Goal: Transaction & Acquisition: Purchase product/service

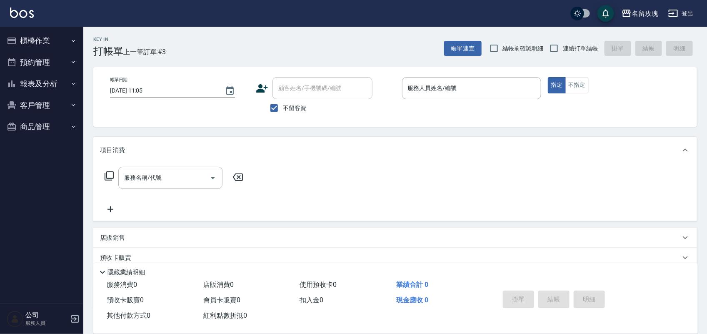
click at [513, 44] on span "結帳前確認明細" at bounding box center [523, 48] width 41 height 9
click at [503, 44] on input "結帳前確認明細" at bounding box center [493, 48] width 17 height 17
checkbox input "true"
click at [563, 49] on input "連續打單結帳" at bounding box center [553, 48] width 17 height 17
checkbox input "true"
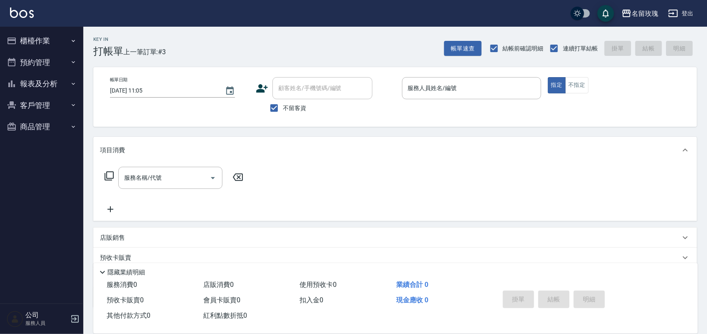
drag, startPoint x: 539, startPoint y: 252, endPoint x: 544, endPoint y: 262, distance: 11.4
click at [539, 253] on div "預收卡販賣" at bounding box center [390, 257] width 580 height 9
click at [272, 109] on input "不留客資" at bounding box center [273, 107] width 17 height 17
checkbox input "false"
click at [278, 90] on div "顧客姓名/手機號碼/編號 顧客姓名/手機號碼/編號" at bounding box center [322, 88] width 100 height 22
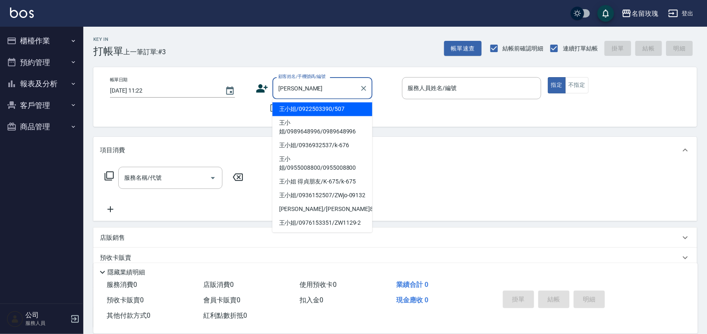
click at [324, 107] on li "王小姐/0922503390/507" at bounding box center [322, 109] width 100 height 14
type input "王小姐/0922503390/507"
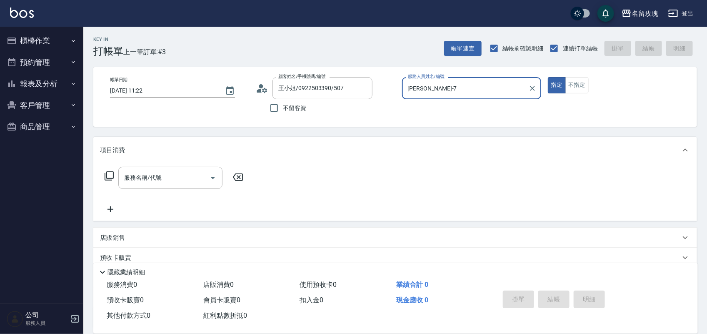
type input "EMILY-7"
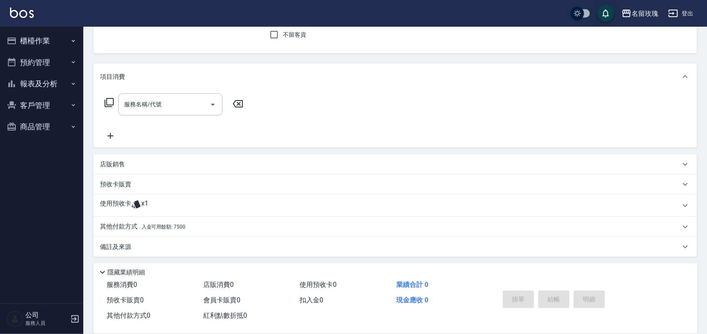
scroll to position [75, 0]
click at [171, 196] on div "使用預收卡 x1" at bounding box center [395, 203] width 604 height 22
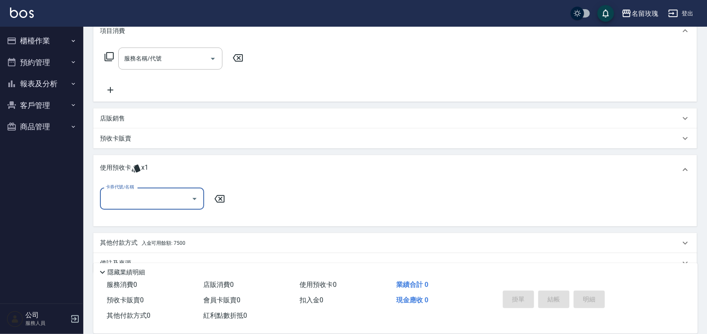
scroll to position [0, 0]
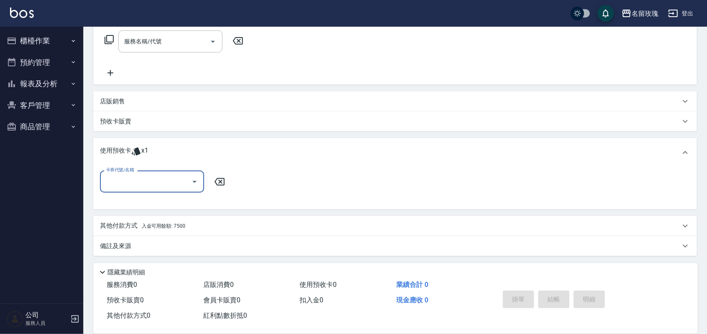
click at [170, 178] on input "卡券代號/名稱" at bounding box center [146, 181] width 84 height 15
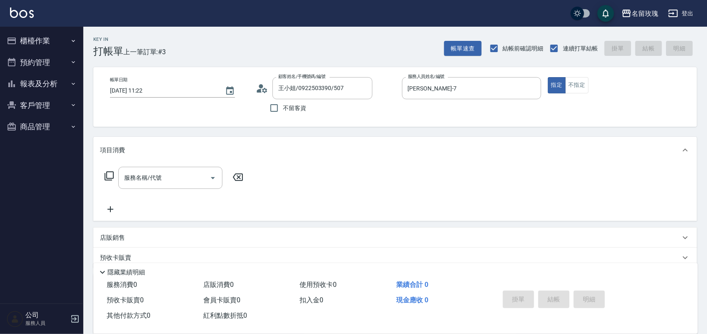
click at [267, 90] on icon at bounding box center [262, 88] width 12 height 12
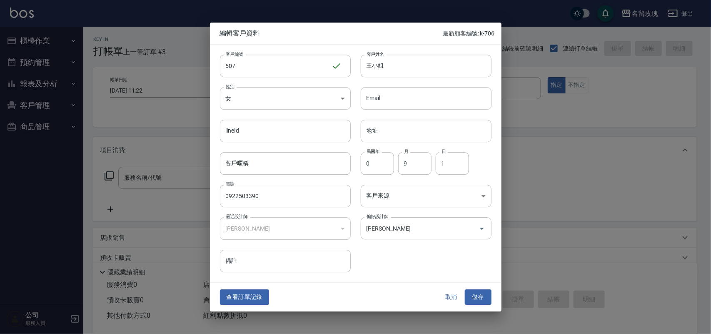
drag, startPoint x: 453, startPoint y: 310, endPoint x: 447, endPoint y: 295, distance: 16.4
click at [451, 302] on div "查看訂單記錄 取消 儲存" at bounding box center [356, 297] width 292 height 29
click at [447, 292] on button "取消" at bounding box center [451, 297] width 27 height 15
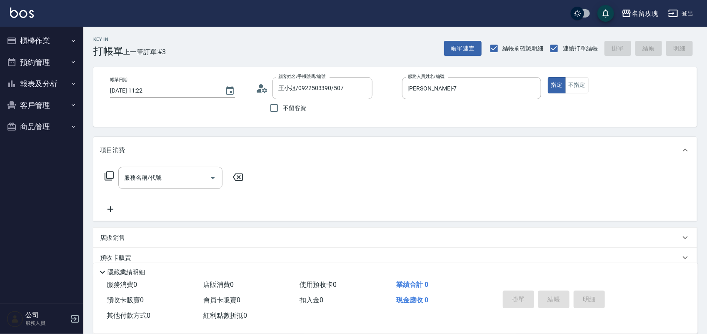
click at [128, 178] on div "服務名稱/代號 服務名稱/代號" at bounding box center [170, 178] width 104 height 22
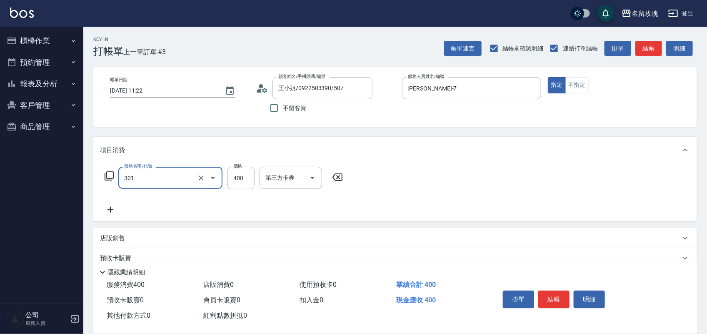
type input "剪髮(301)"
click at [486, 90] on input "EMILY-7" at bounding box center [465, 88] width 119 height 15
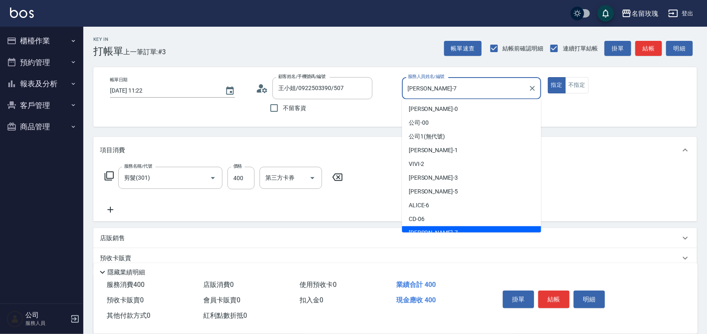
scroll to position [7, 0]
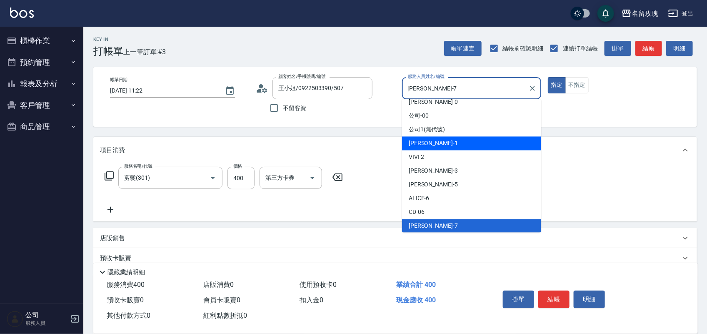
click at [477, 146] on div "JOYCE -1" at bounding box center [471, 144] width 139 height 14
type input "JOYCE-1"
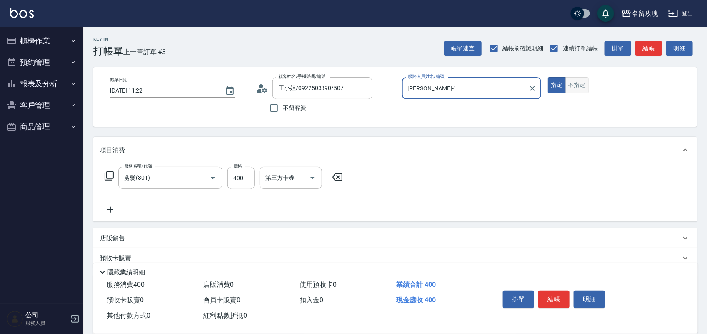
click at [571, 88] on button "不指定" at bounding box center [576, 85] width 23 height 16
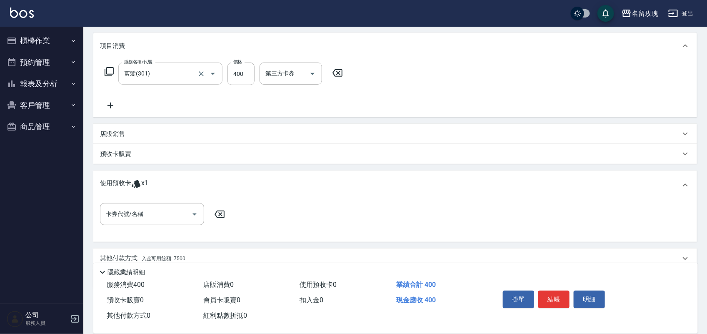
scroll to position [138, 0]
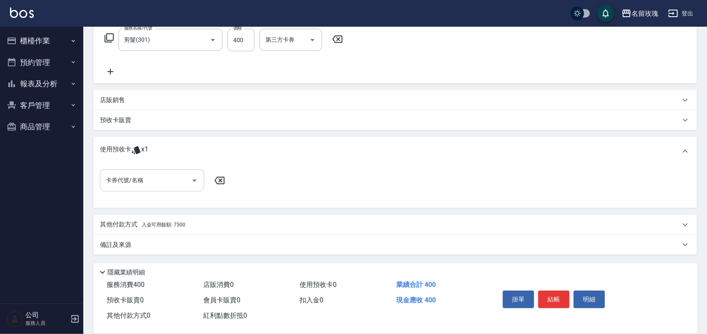
click at [165, 171] on div "卡券代號/名稱" at bounding box center [152, 180] width 104 height 22
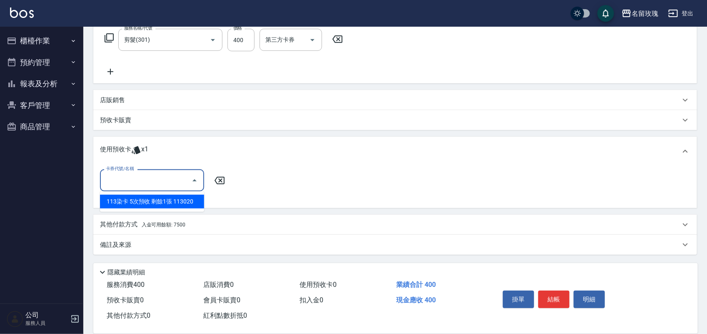
click at [132, 116] on div "預收卡販賣" at bounding box center [390, 120] width 580 height 9
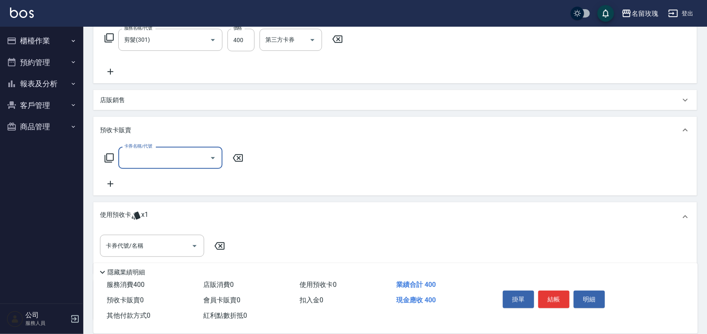
scroll to position [0, 0]
click at [106, 154] on icon at bounding box center [109, 157] width 9 height 9
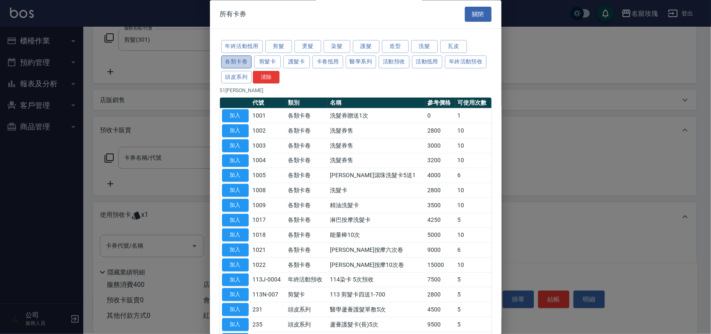
click at [240, 65] on button "各類卡卷" at bounding box center [236, 61] width 31 height 13
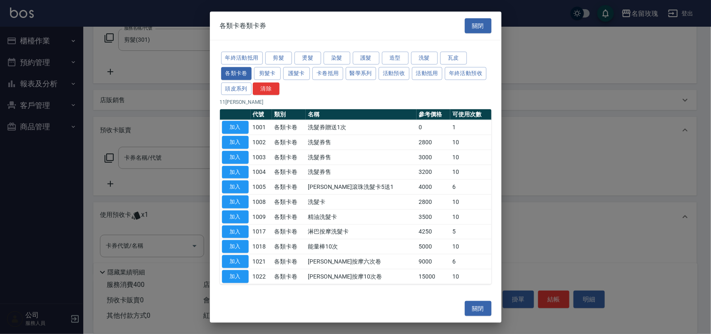
drag, startPoint x: 246, startPoint y: 215, endPoint x: 203, endPoint y: 193, distance: 48.1
click at [245, 215] on button "加入" at bounding box center [235, 216] width 27 height 13
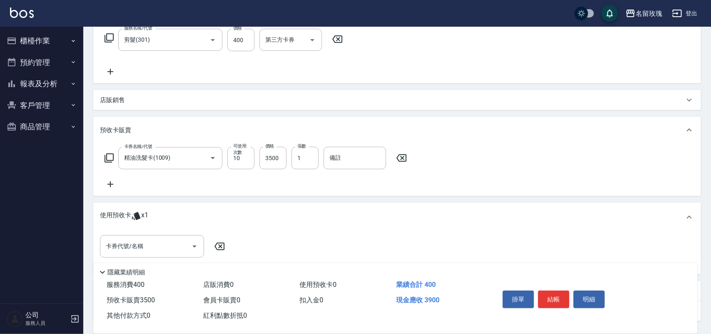
type input "精油洗髮卡(1009)"
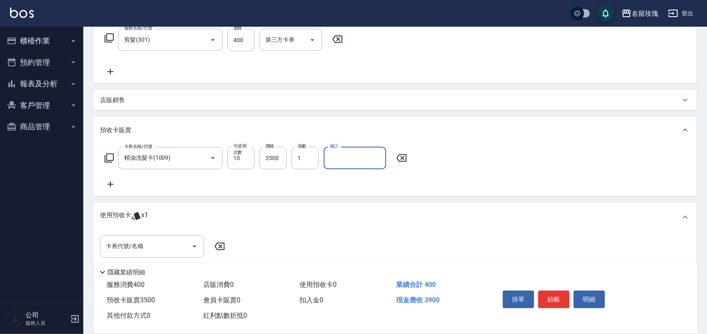
click at [336, 156] on input "備註" at bounding box center [355, 158] width 62 height 22
type input "DH25"
drag, startPoint x: 374, startPoint y: 283, endPoint x: 351, endPoint y: 215, distance: 72.3
click at [371, 282] on div "使用預收卡 0" at bounding box center [345, 284] width 97 height 15
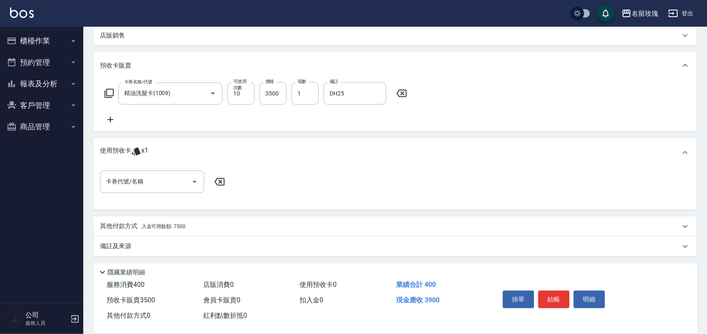
scroll to position [204, 0]
click at [219, 215] on div "其他付款方式 入金可用餘額: 7500" at bounding box center [395, 225] width 604 height 20
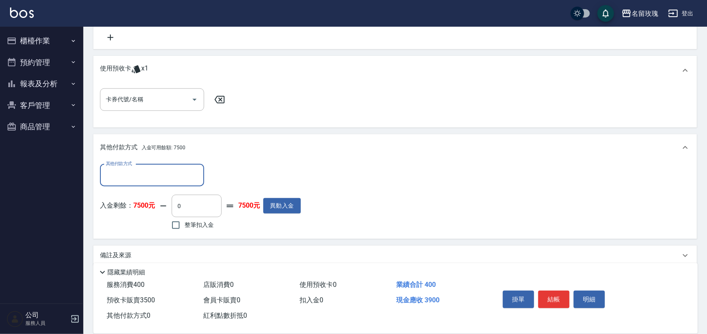
scroll to position [291, 0]
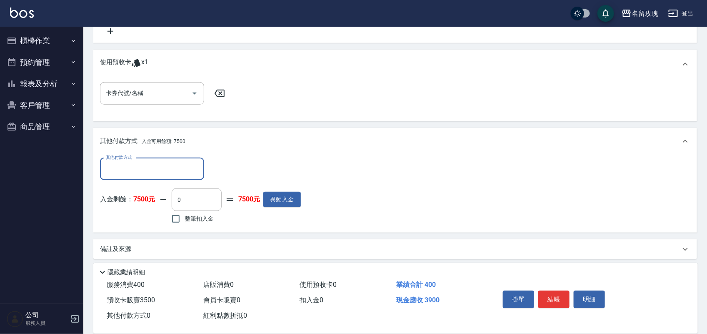
click at [207, 212] on label "整筆扣入金" at bounding box center [190, 218] width 47 height 17
click at [185, 212] on input "整筆扣入金" at bounding box center [175, 218] width 17 height 17
checkbox input "true"
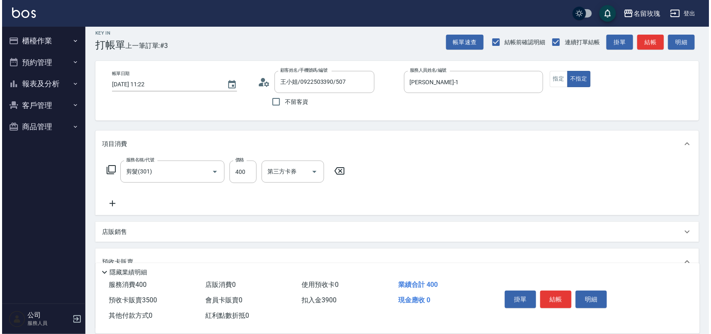
scroll to position [0, 0]
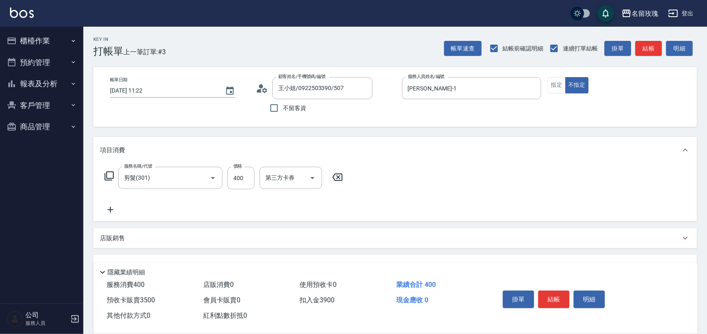
click at [109, 173] on icon at bounding box center [109, 176] width 10 height 10
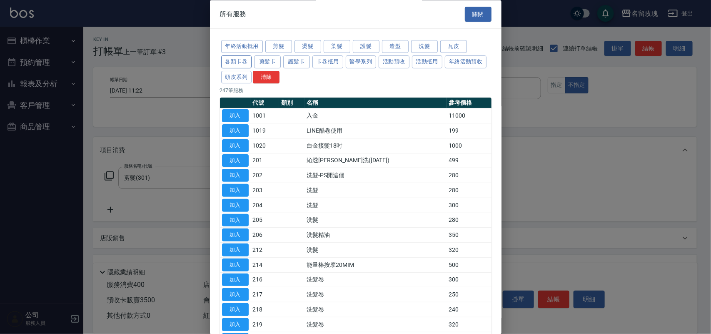
click at [226, 61] on button "各類卡卷" at bounding box center [236, 61] width 31 height 13
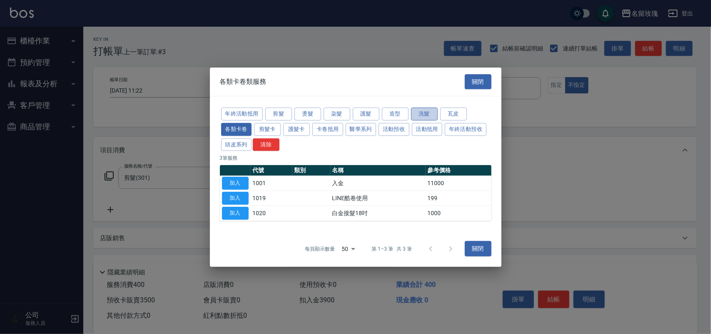
click at [414, 109] on button "洗髮" at bounding box center [424, 113] width 27 height 13
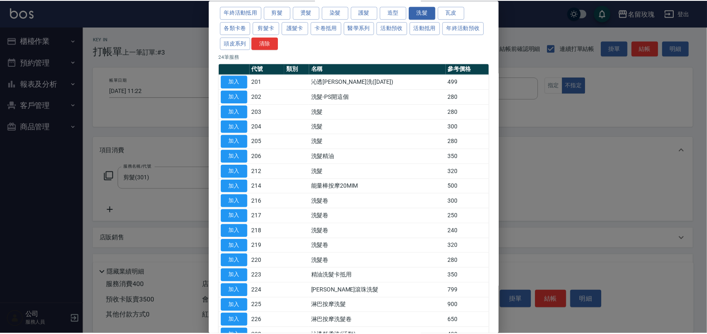
scroll to position [52, 0]
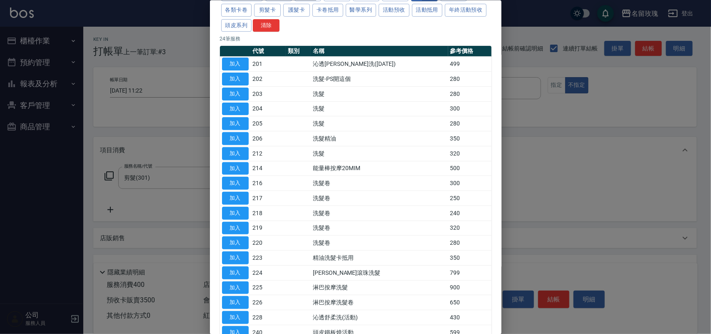
click at [245, 255] on button "加入" at bounding box center [235, 257] width 27 height 13
type input "0"
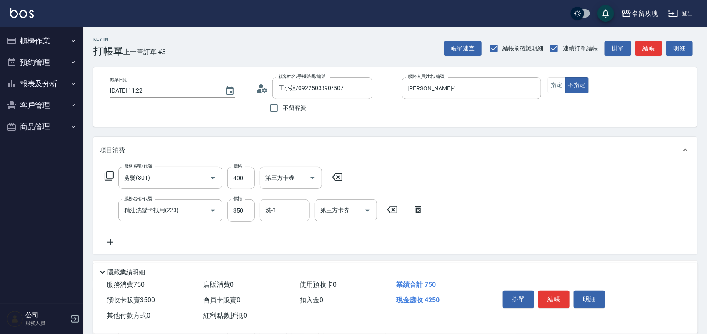
click at [272, 210] on input "洗-1" at bounding box center [284, 210] width 42 height 15
type input "紫芊-20"
drag, startPoint x: 335, startPoint y: 209, endPoint x: 332, endPoint y: 217, distance: 8.4
click at [334, 209] on input "第三方卡券" at bounding box center [339, 210] width 42 height 15
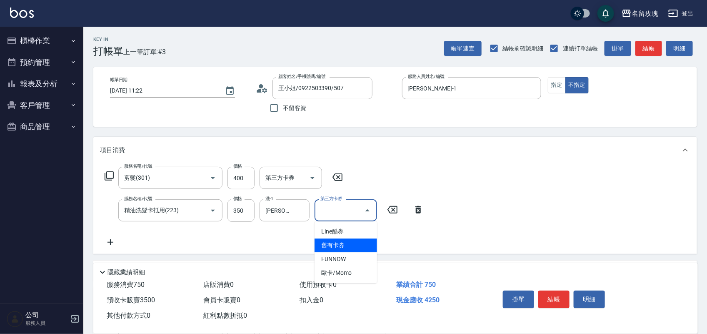
drag, startPoint x: 337, startPoint y: 242, endPoint x: 304, endPoint y: 217, distance: 41.7
click at [337, 242] on span "舊有卡券" at bounding box center [346, 245] width 62 height 14
type input "舊有卡券"
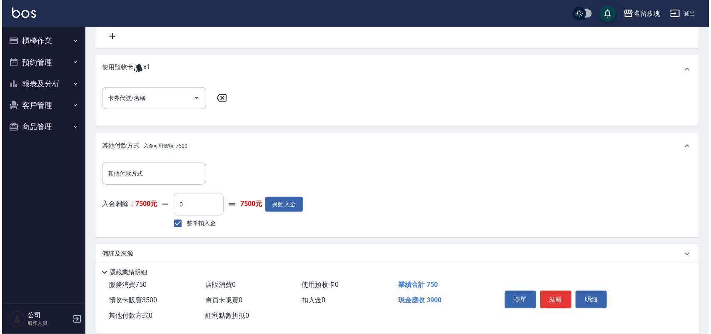
scroll to position [336, 0]
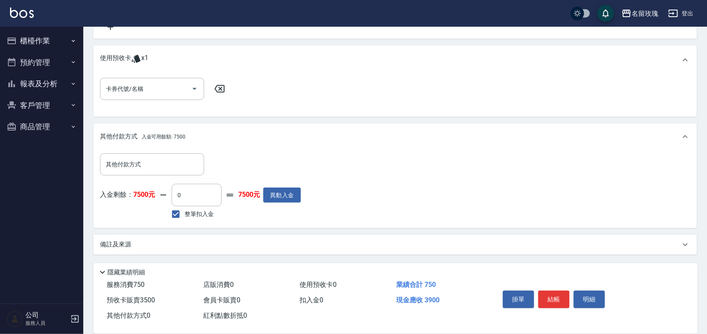
click at [206, 214] on span "整筆扣入金" at bounding box center [199, 214] width 29 height 9
click at [185, 214] on input "整筆扣入金" at bounding box center [175, 213] width 17 height 17
click at [206, 214] on span "整筆扣入金" at bounding box center [199, 214] width 29 height 9
click at [185, 214] on input "整筆扣入金" at bounding box center [175, 213] width 17 height 17
checkbox input "true"
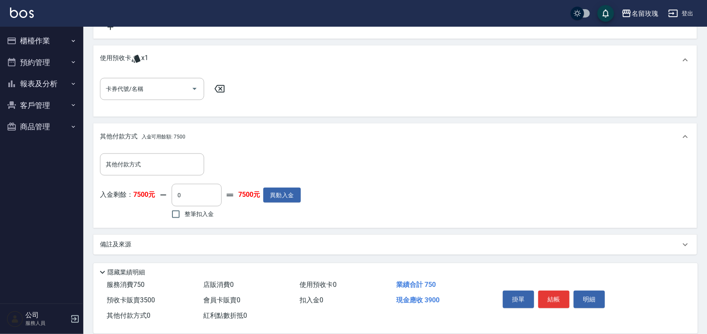
type input "3900"
click at [209, 210] on span "整筆扣入金" at bounding box center [199, 214] width 29 height 9
click at [185, 209] on input "整筆扣入金" at bounding box center [175, 213] width 17 height 17
checkbox input "false"
type input "0"
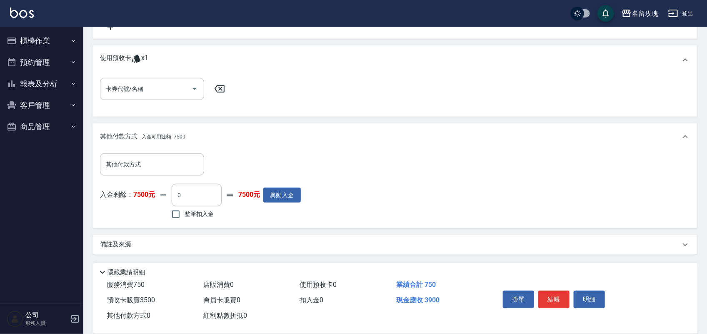
drag, startPoint x: 209, startPoint y: 209, endPoint x: 210, endPoint y: 205, distance: 4.7
click at [209, 208] on label "整筆扣入金" at bounding box center [190, 213] width 47 height 17
click at [185, 208] on input "整筆扣入金" at bounding box center [175, 213] width 17 height 17
checkbox input "true"
type input "3900"
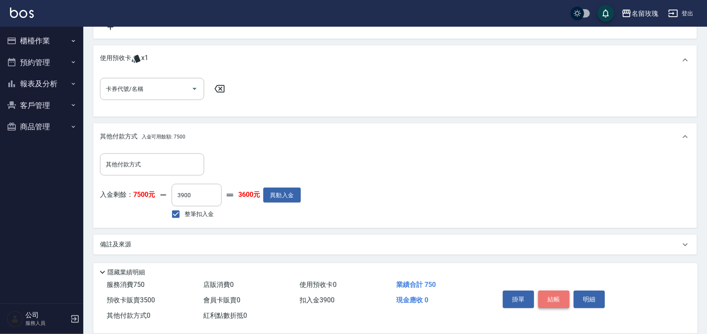
click at [561, 290] on button "結帳" at bounding box center [553, 298] width 31 height 17
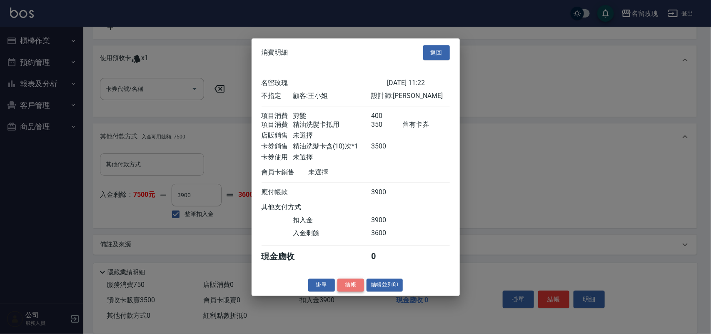
click at [342, 291] on button "結帳" at bounding box center [350, 284] width 27 height 13
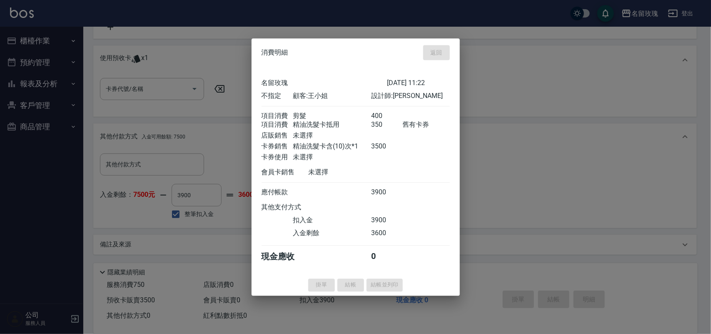
type input "2025/09/11 11:29"
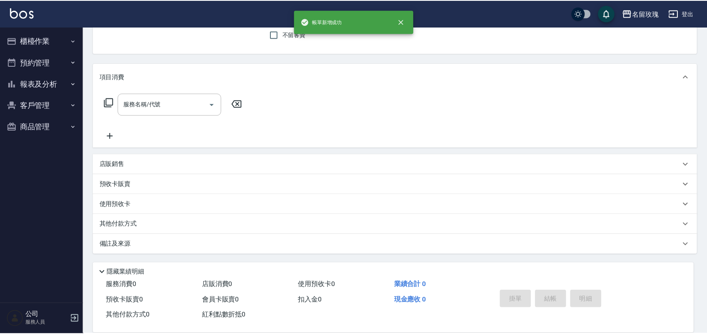
scroll to position [0, 0]
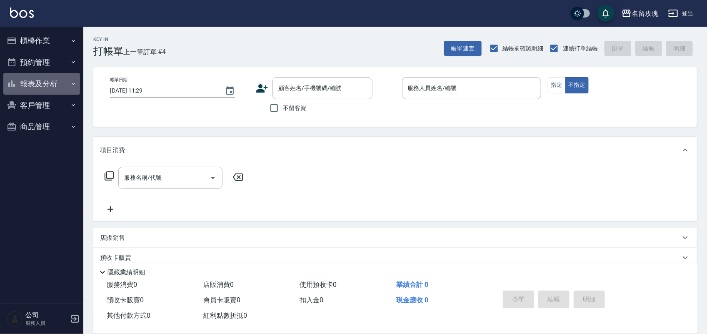
click at [22, 82] on button "報表及分析" at bounding box center [41, 84] width 77 height 22
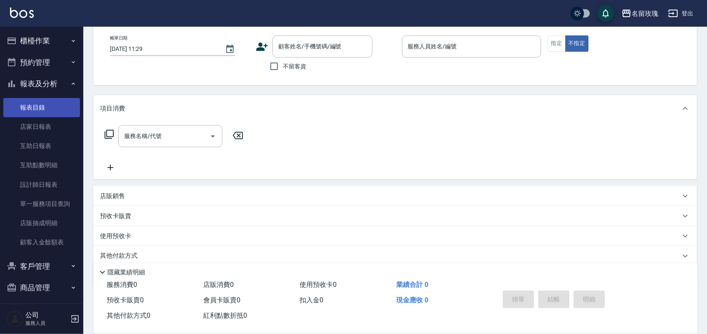
scroll to position [73, 0]
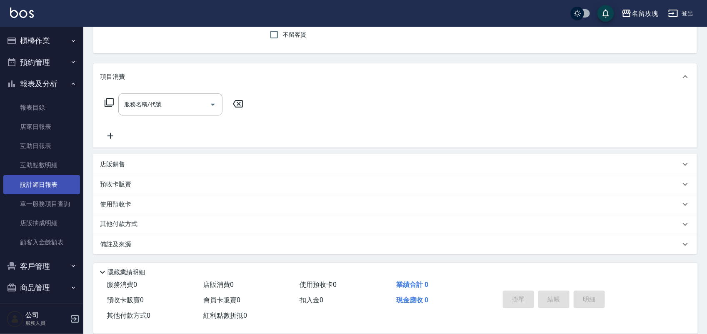
click at [59, 177] on link "設計師日報表" at bounding box center [41, 184] width 77 height 19
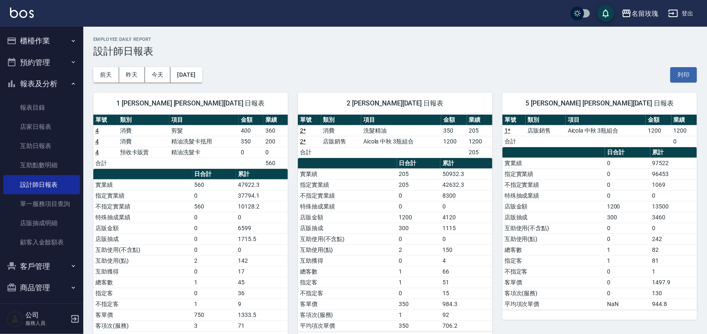
click at [29, 42] on button "櫃檯作業" at bounding box center [41, 41] width 77 height 22
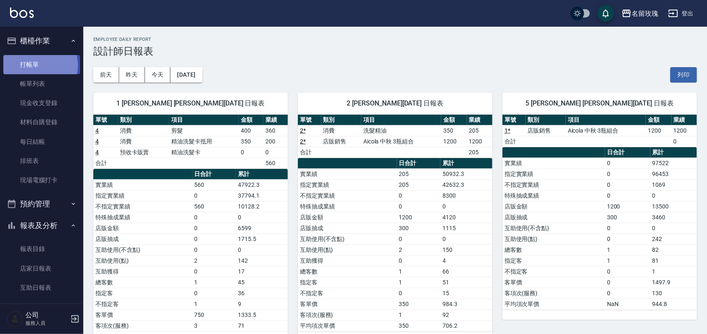
click at [37, 65] on link "打帳單" at bounding box center [41, 64] width 77 height 19
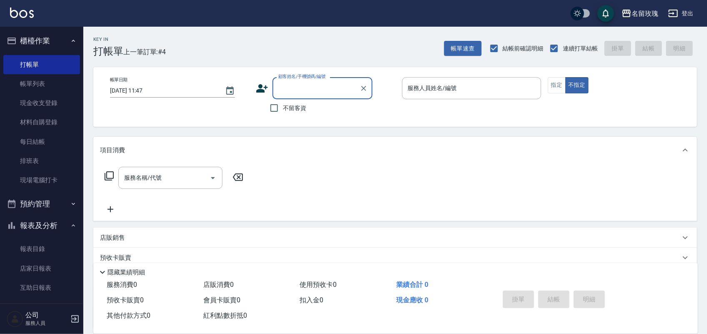
click at [294, 110] on span "不留客資" at bounding box center [294, 108] width 23 height 9
click at [283, 110] on input "不留客資" at bounding box center [273, 107] width 17 height 17
checkbox input "true"
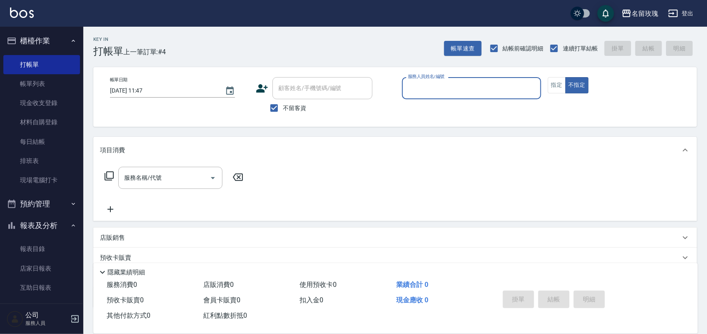
click at [424, 92] on input "服務人員姓名/編號" at bounding box center [472, 88] width 132 height 15
type input "詹老師-9"
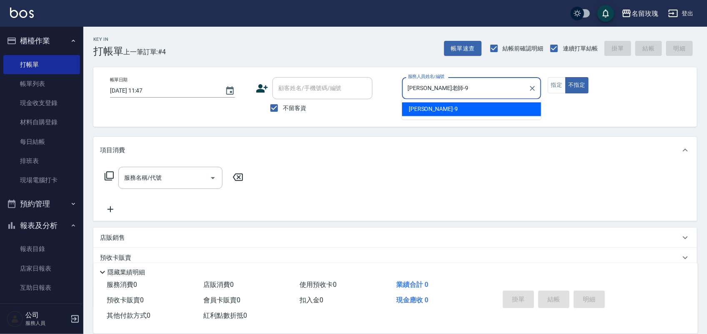
type button "false"
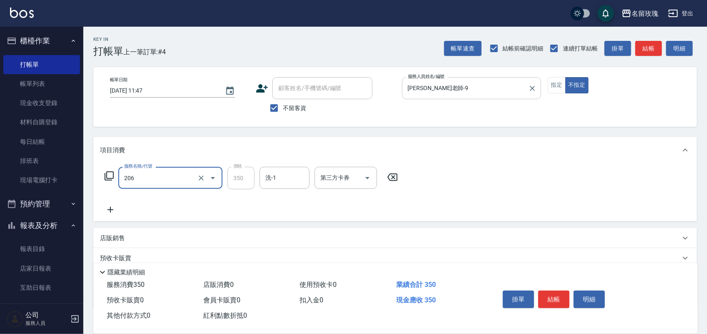
type input "洗髮精油(206)"
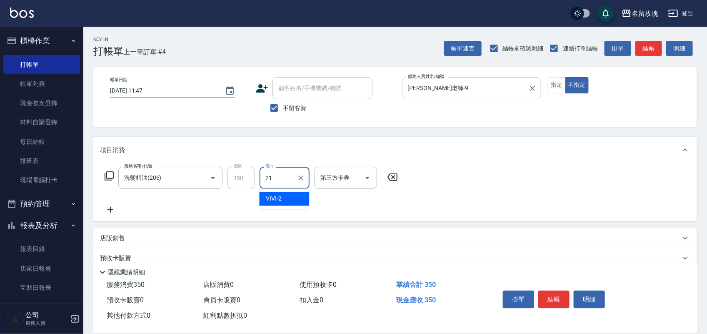
type input "少少-21"
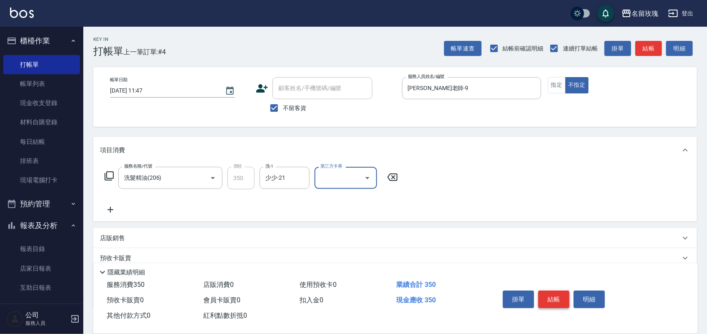
click at [558, 298] on button "結帳" at bounding box center [553, 298] width 31 height 17
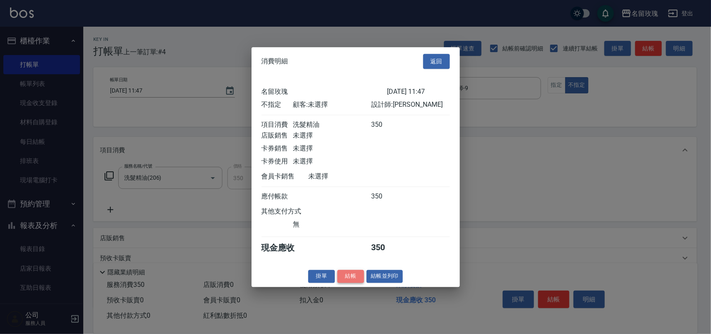
click at [353, 282] on button "結帳" at bounding box center [350, 276] width 27 height 13
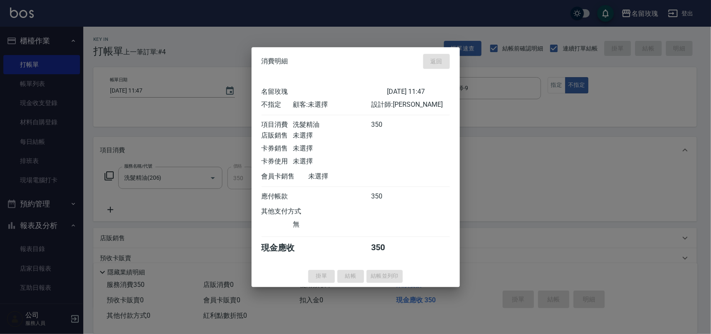
type input "2025/09/11 12:00"
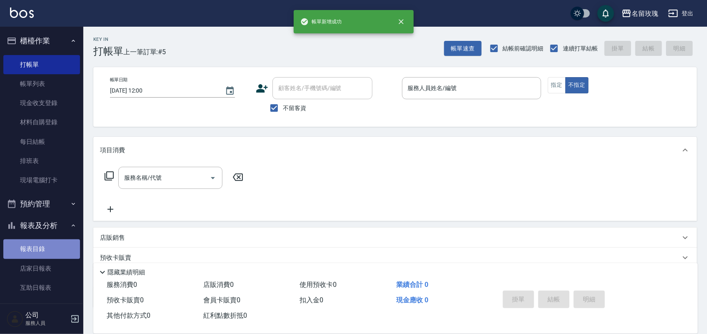
click at [42, 250] on link "報表目錄" at bounding box center [41, 248] width 77 height 19
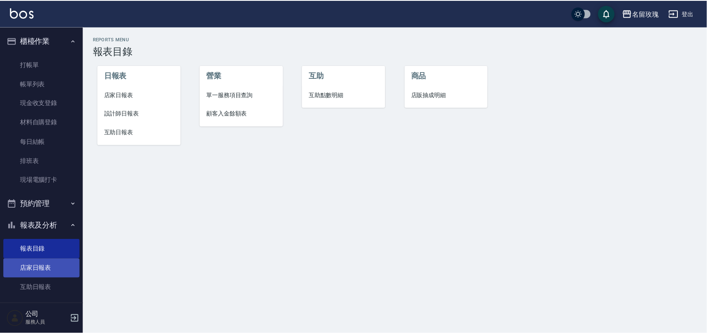
scroll to position [146, 0]
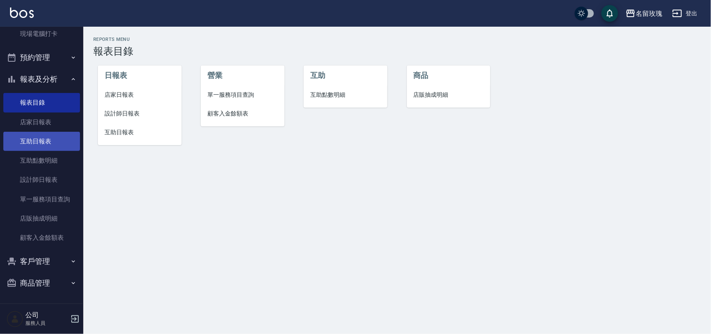
click at [49, 145] on link "互助日報表" at bounding box center [41, 141] width 77 height 19
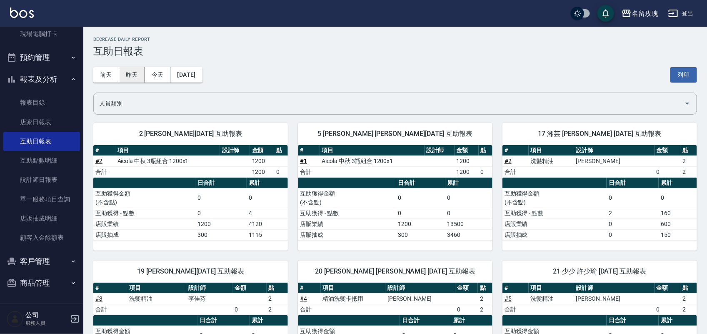
click at [125, 78] on button "昨天" at bounding box center [132, 74] width 26 height 15
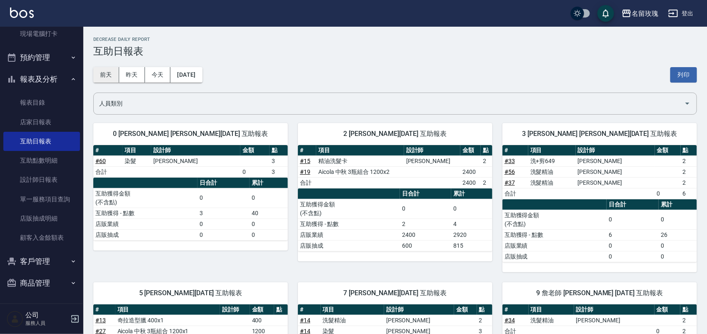
click at [111, 69] on button "前天" at bounding box center [106, 74] width 26 height 15
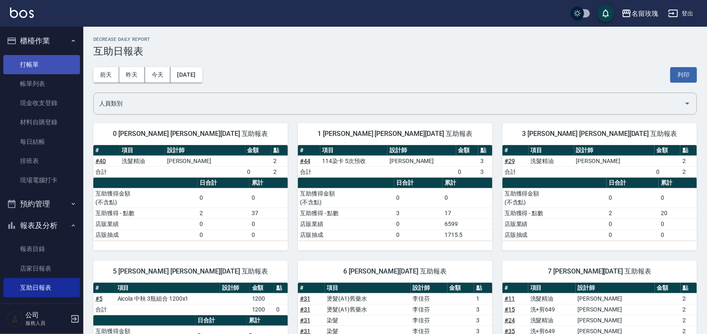
click at [28, 69] on link "打帳單" at bounding box center [41, 64] width 77 height 19
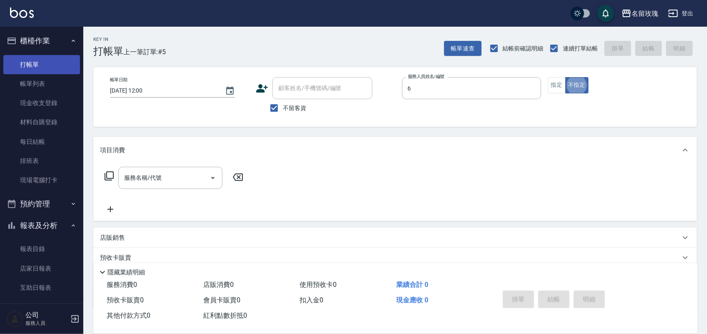
type input "ALICE-6"
type button "false"
click at [548, 89] on button "指定" at bounding box center [557, 85] width 18 height 16
type button "true"
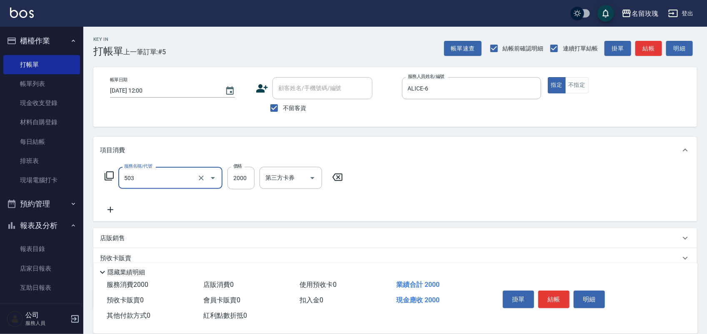
type input "染髮(503)"
type input "1500"
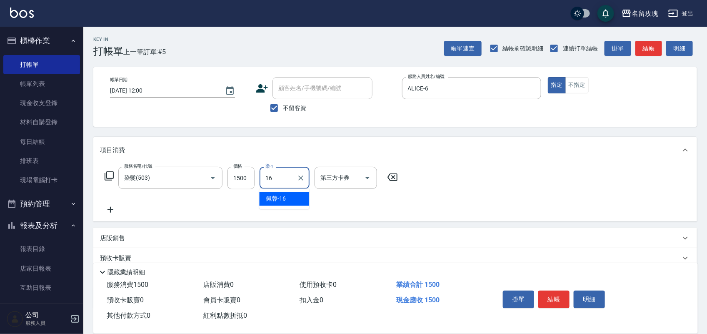
type input "佩蓉-16"
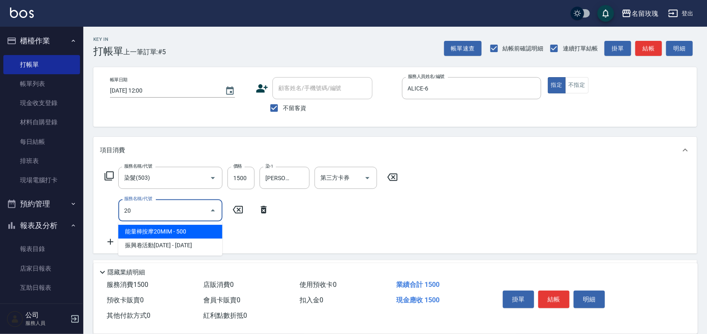
type input "2"
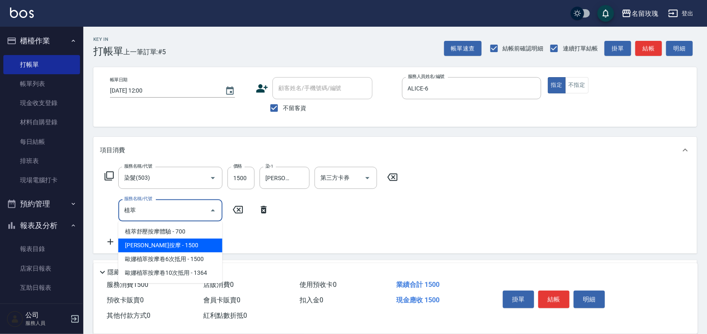
type input "植萃萃"
click at [153, 241] on div "服務名稱/代號 染髮(503) 服務名稱/代號 價格 1500 價格 染-1 佩蓉-16 染-1 第三方卡券 第三方卡券 服務名稱/代號 植萃萃 服務名稱/代號" at bounding box center [251, 207] width 303 height 80
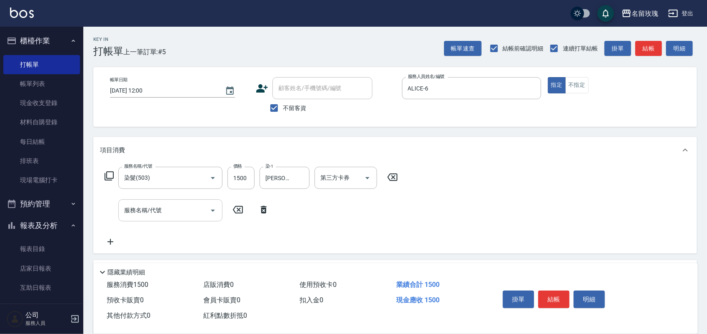
click at [176, 214] on input "服務名稱/代號" at bounding box center [164, 210] width 84 height 15
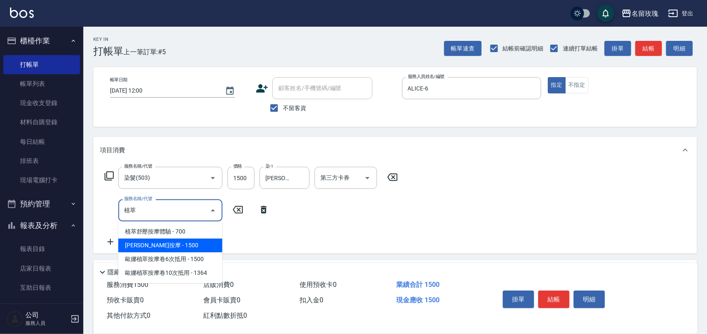
click at [169, 246] on span "歐娜植萃按摩 - 1500" at bounding box center [170, 245] width 104 height 14
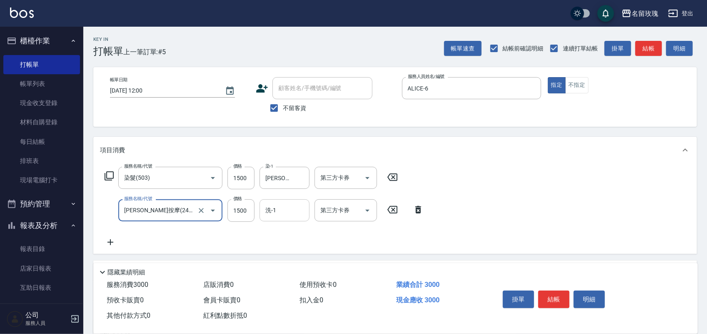
type input "歐娜植萃按摩(242)"
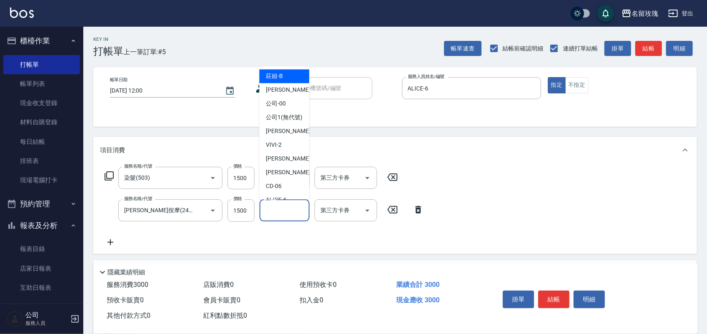
drag, startPoint x: 271, startPoint y: 217, endPoint x: 265, endPoint y: 210, distance: 8.6
click at [269, 215] on input "洗-1" at bounding box center [284, 210] width 42 height 15
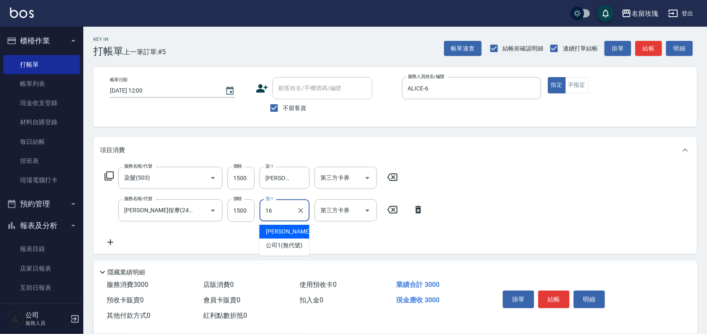
type input "佩蓉-16"
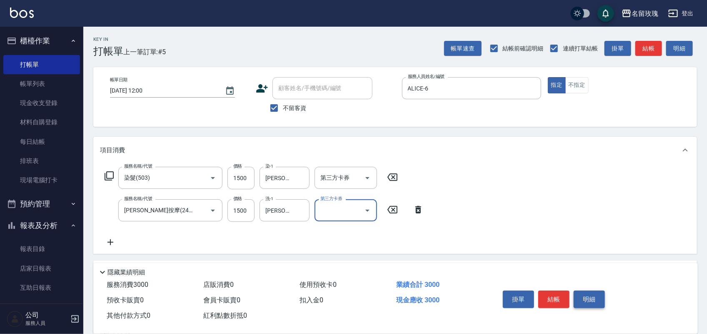
click at [589, 296] on button "明細" at bounding box center [589, 298] width 31 height 17
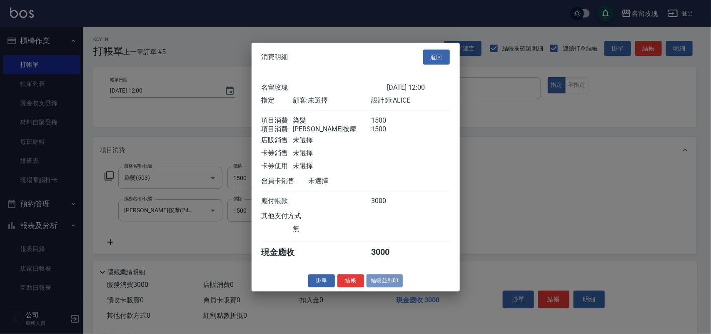
drag, startPoint x: 387, startPoint y: 287, endPoint x: 391, endPoint y: 288, distance: 4.2
click at [387, 287] on button "結帳並列印" at bounding box center [385, 280] width 36 height 13
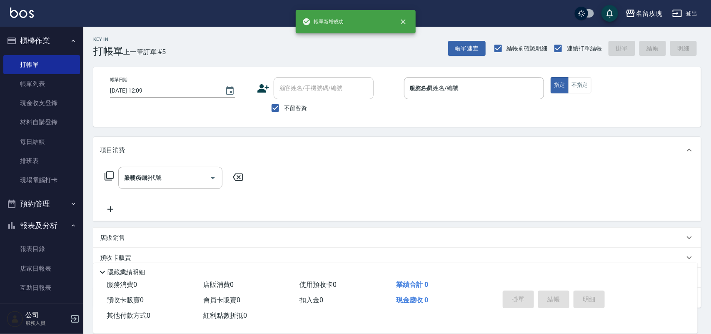
type input "2025/09/11 12:09"
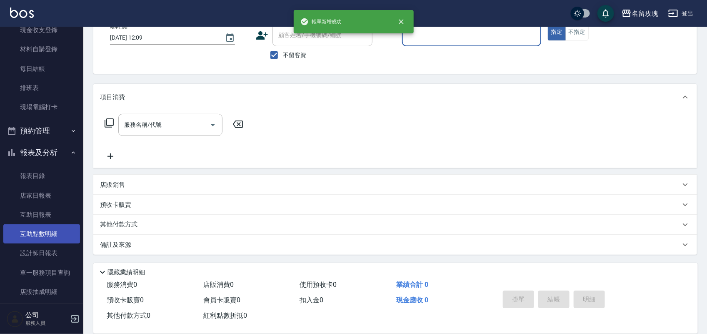
scroll to position [146, 0]
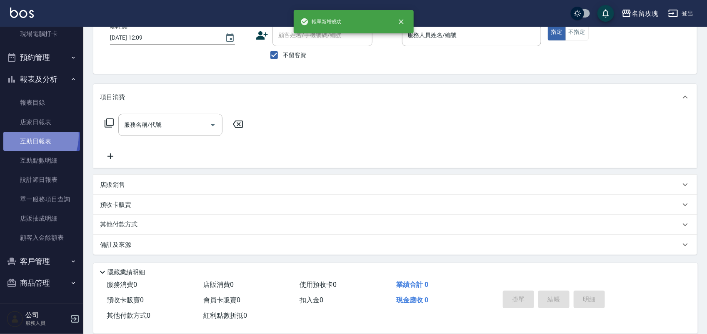
click at [26, 135] on link "互助日報表" at bounding box center [41, 141] width 77 height 19
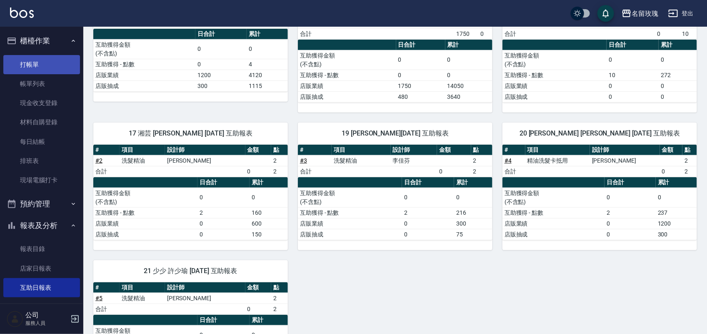
scroll to position [111, 0]
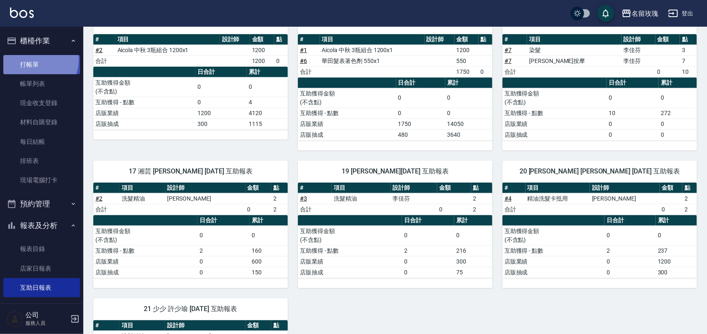
click at [34, 60] on link "打帳單" at bounding box center [41, 64] width 77 height 19
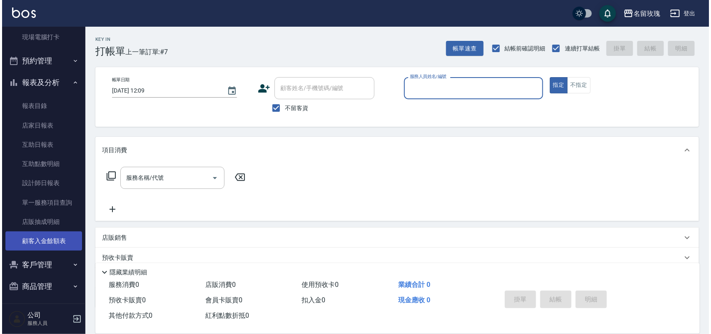
scroll to position [146, 0]
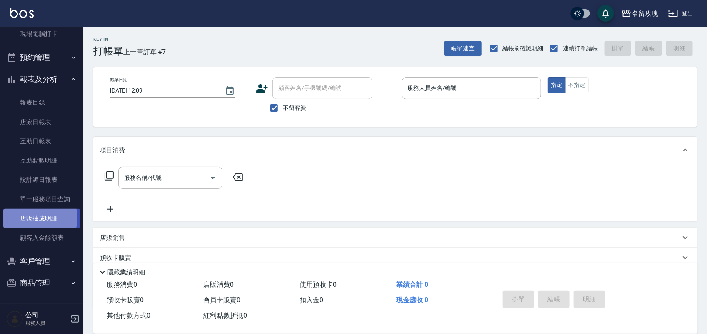
click at [37, 217] on link "店販抽成明細" at bounding box center [41, 218] width 77 height 19
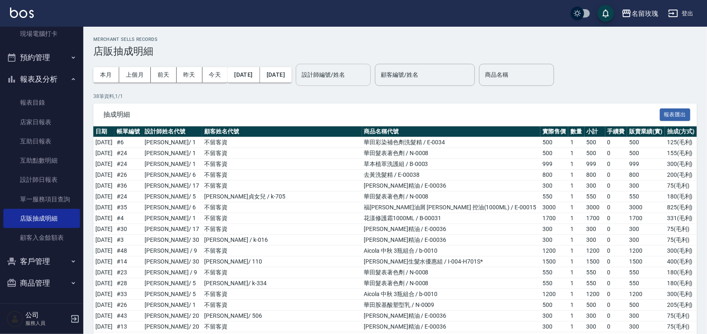
click at [340, 75] on input "設計師編號/姓名" at bounding box center [333, 74] width 67 height 15
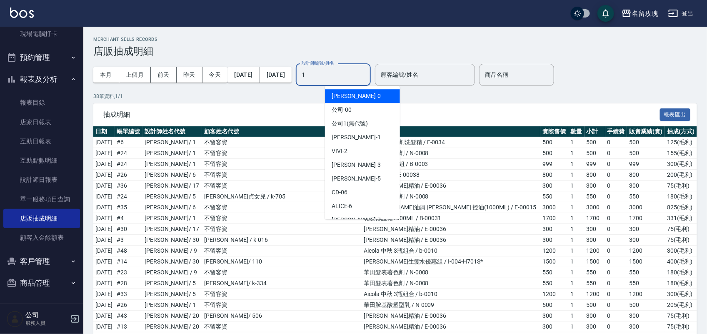
type input "JOYCE-1"
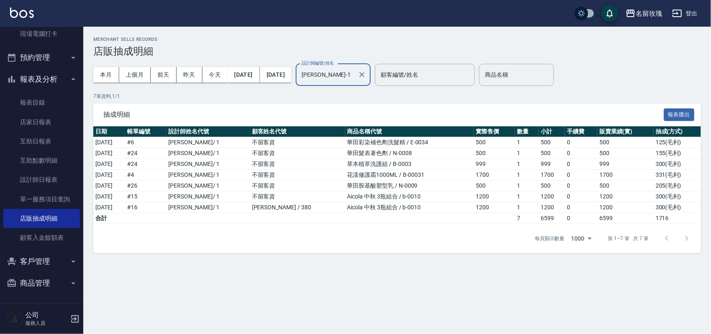
click at [366, 74] on icon "Clear" at bounding box center [362, 74] width 8 height 8
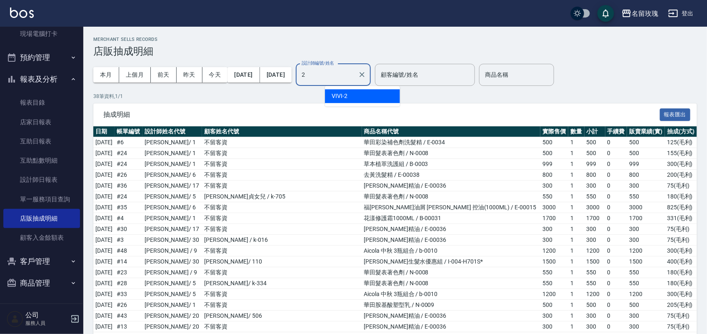
type input "VIVI-2"
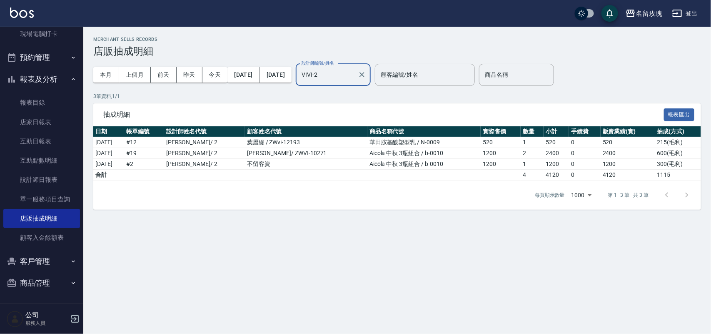
click at [366, 72] on icon "Clear" at bounding box center [362, 74] width 8 height 8
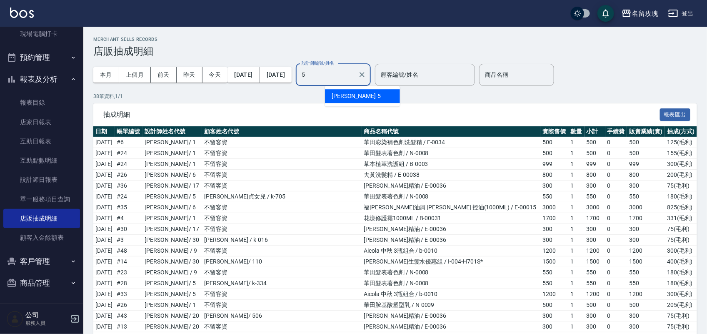
type input "KELLY-5"
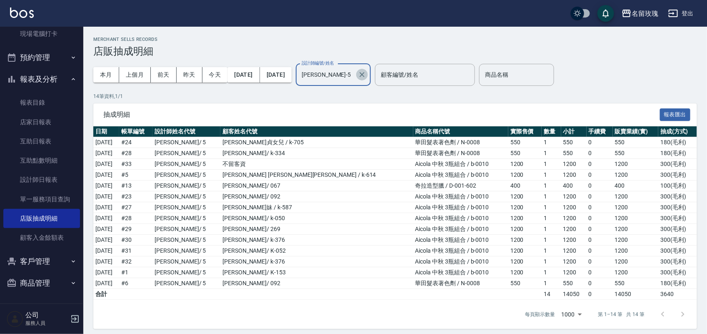
drag, startPoint x: 392, startPoint y: 72, endPoint x: 392, endPoint y: 76, distance: 4.2
click at [366, 73] on icon "Clear" at bounding box center [362, 74] width 8 height 8
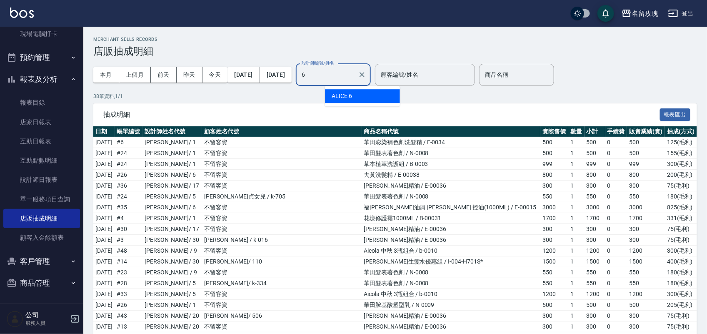
type input "ALICE-6"
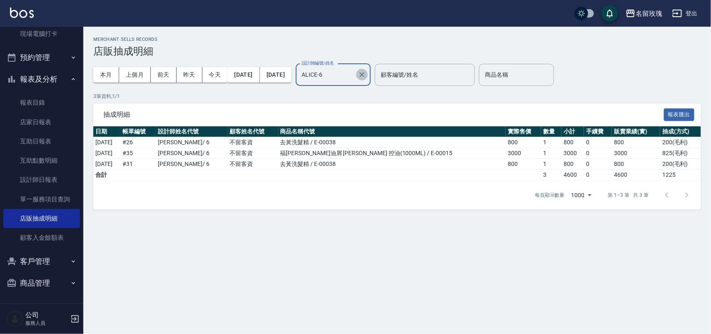
click at [366, 74] on icon "Clear" at bounding box center [362, 74] width 8 height 8
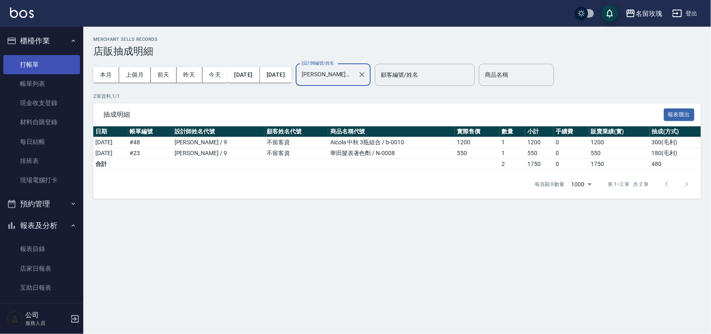
type input "詹老師-9"
click at [30, 59] on link "打帳單" at bounding box center [41, 64] width 77 height 19
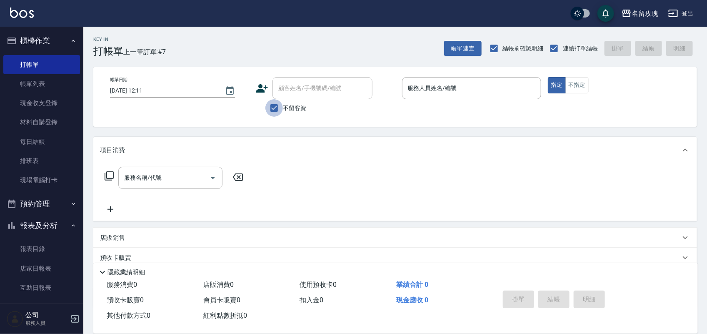
drag, startPoint x: 271, startPoint y: 106, endPoint x: 299, endPoint y: 88, distance: 33.1
click at [272, 105] on input "不留客資" at bounding box center [273, 107] width 17 height 17
checkbox input "false"
click at [299, 88] on input "顧客姓名/手機號碼/編號" at bounding box center [316, 88] width 80 height 15
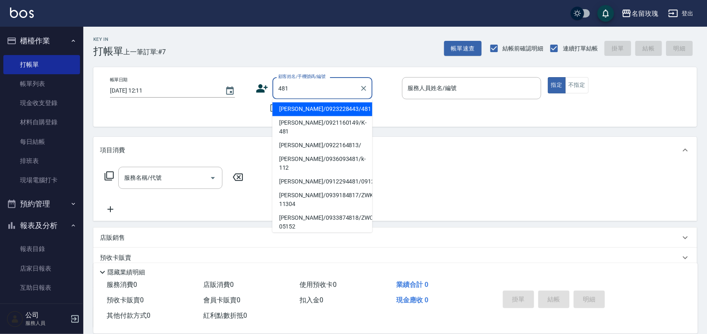
click at [336, 112] on li "姚良慧/0923228443/481" at bounding box center [322, 109] width 100 height 14
type input "姚良慧/0923228443/481"
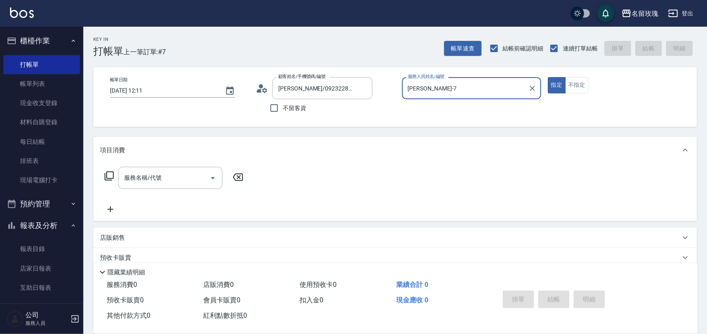
type input "EMILY-7"
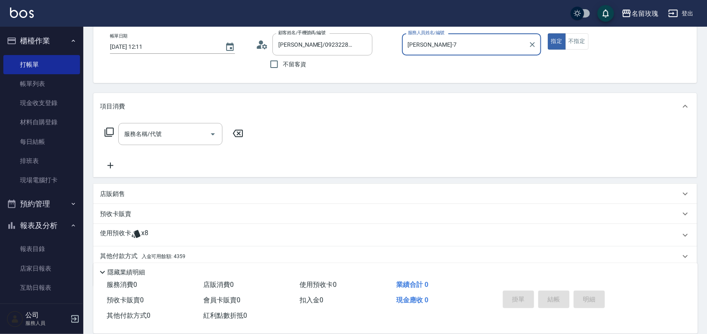
scroll to position [75, 0]
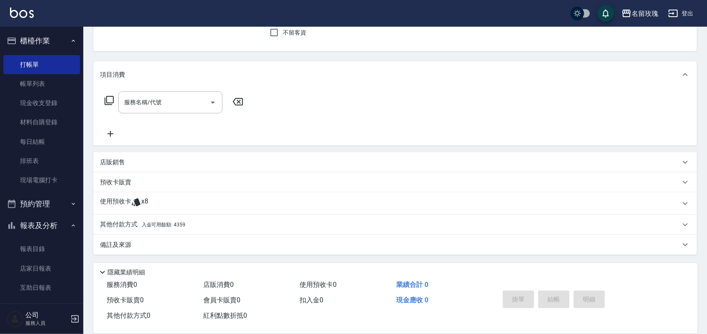
drag, startPoint x: 203, startPoint y: 211, endPoint x: 205, endPoint y: 204, distance: 7.3
click at [203, 205] on div "使用預收卡 x8" at bounding box center [395, 203] width 604 height 22
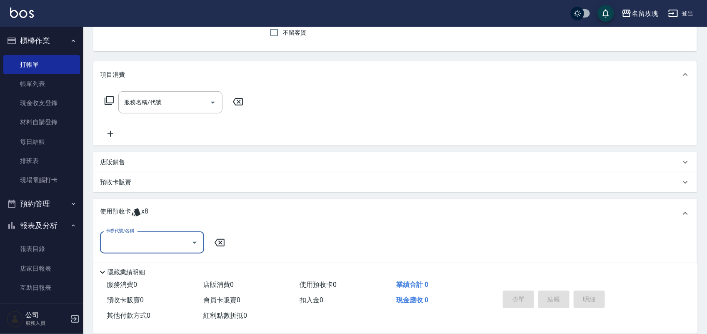
scroll to position [0, 0]
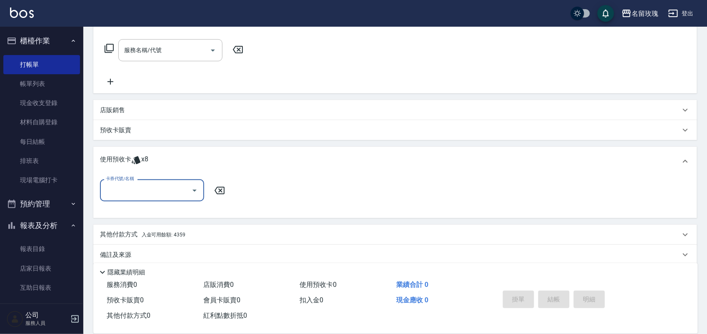
click at [195, 184] on button "Open" at bounding box center [194, 190] width 13 height 13
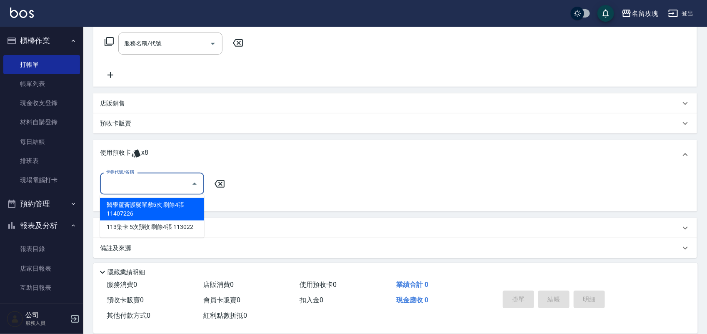
scroll to position [138, 0]
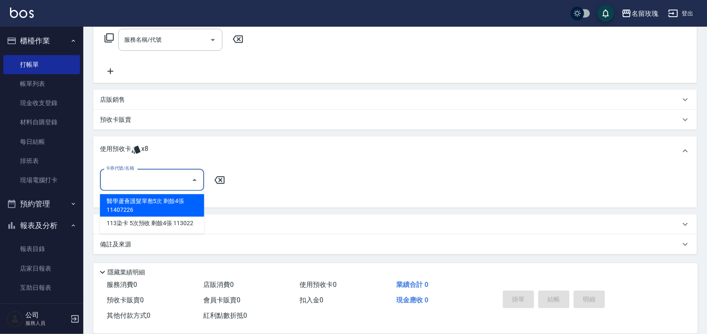
click at [184, 207] on div "醫學蘆薈護髮單敷5次 剩餘4張 11407226" at bounding box center [152, 205] width 104 height 22
type input "醫學蘆薈護髮單敷5次 11407226"
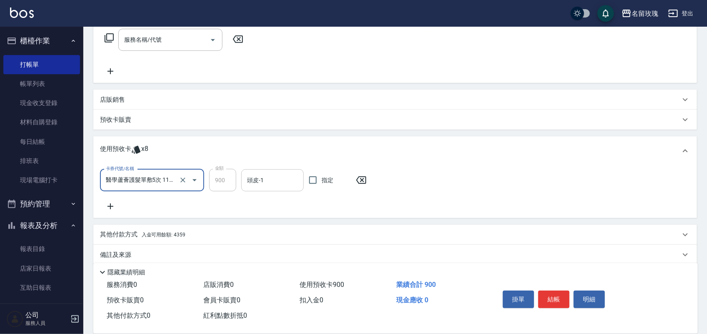
click at [278, 183] on input "頭皮-1" at bounding box center [272, 180] width 55 height 15
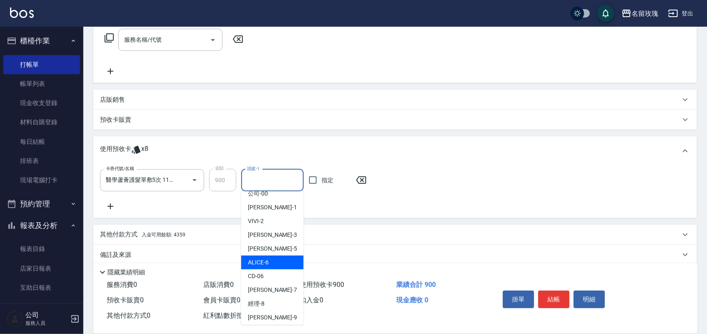
scroll to position [52, 0]
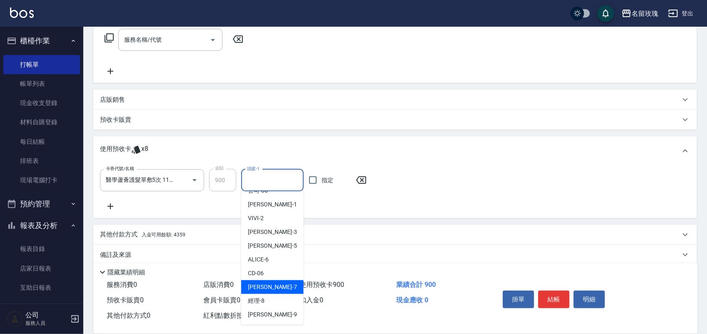
drag, startPoint x: 278, startPoint y: 284, endPoint x: 211, endPoint y: 255, distance: 73.3
click at [275, 282] on div "EMILY -7" at bounding box center [272, 287] width 62 height 14
type input "EMILY-7"
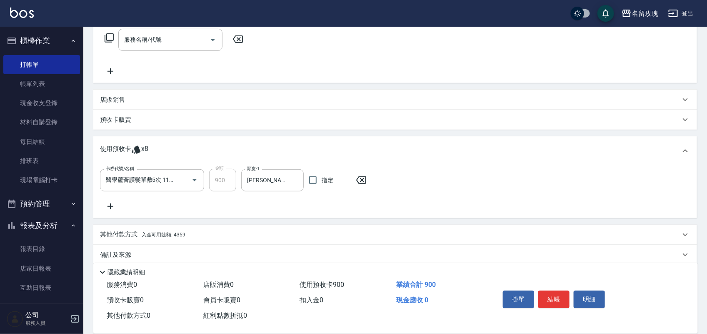
click at [108, 207] on icon at bounding box center [110, 206] width 21 height 10
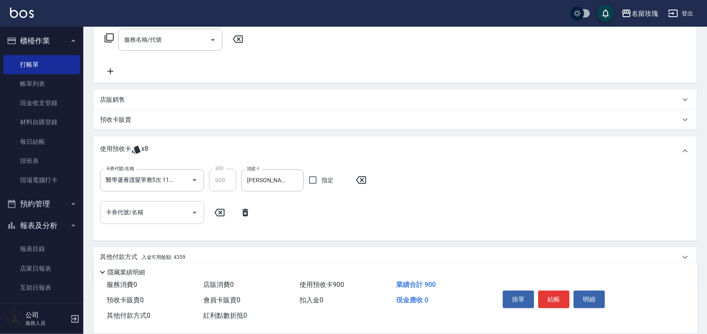
click at [180, 207] on input "卡券代號/名稱" at bounding box center [146, 212] width 84 height 15
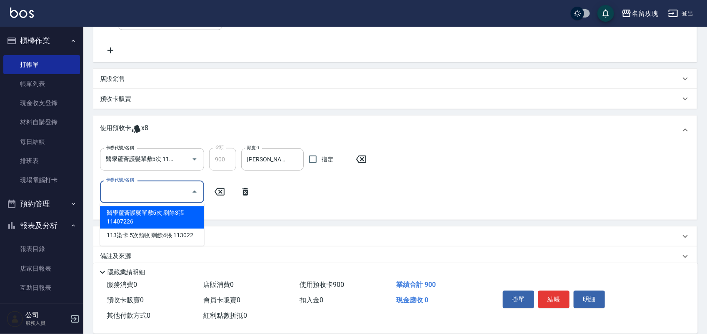
scroll to position [170, 0]
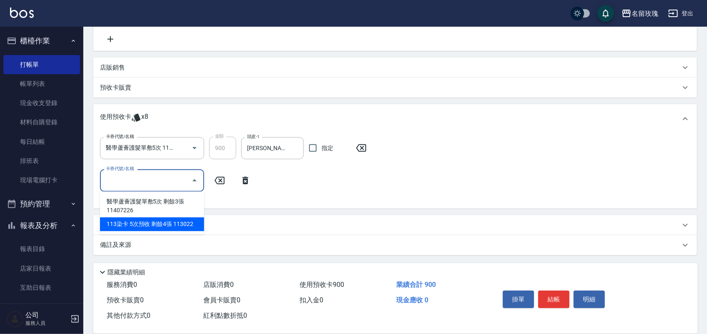
click at [172, 227] on div "113染卡 5次預收 剩餘4張 113022" at bounding box center [152, 224] width 104 height 14
type input "113染卡 5次預收 113022"
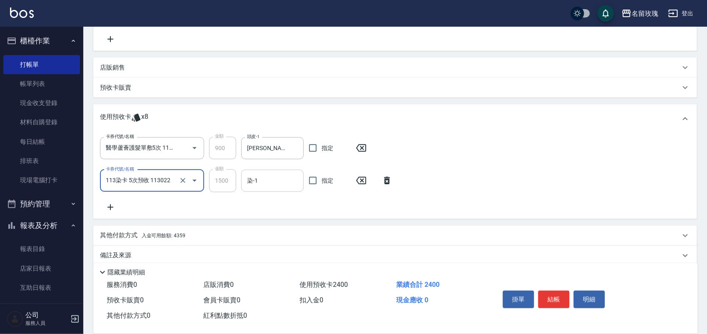
click at [263, 182] on input "染-1" at bounding box center [272, 180] width 55 height 15
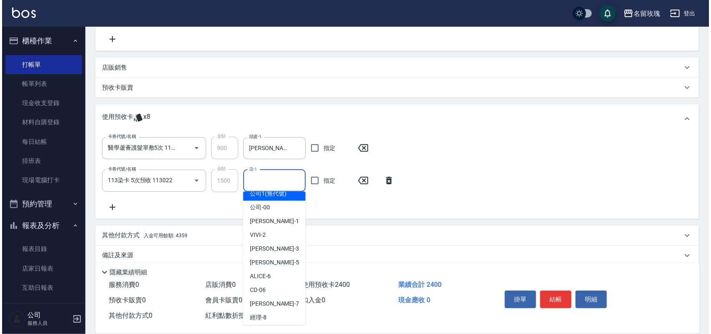
scroll to position [52, 0]
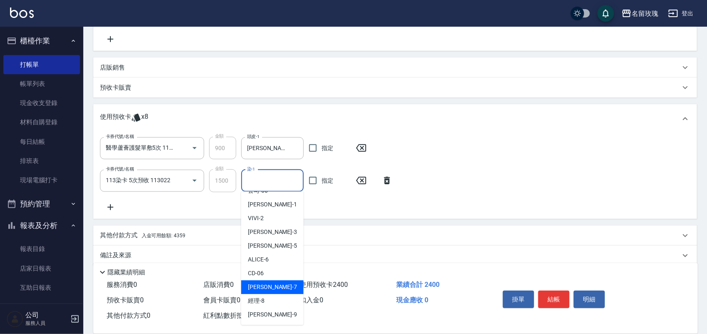
click at [284, 289] on div "EMILY -7" at bounding box center [272, 287] width 62 height 14
type input "EMILY-7"
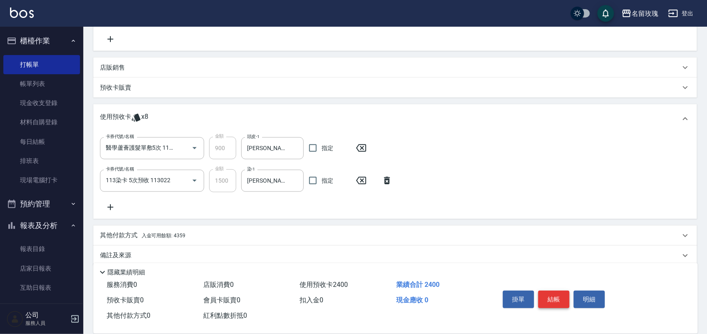
click at [555, 293] on button "結帳" at bounding box center [553, 298] width 31 height 17
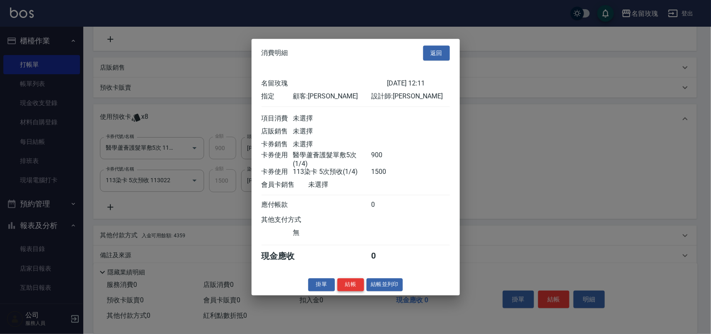
click at [342, 291] on button "結帳" at bounding box center [350, 284] width 27 height 13
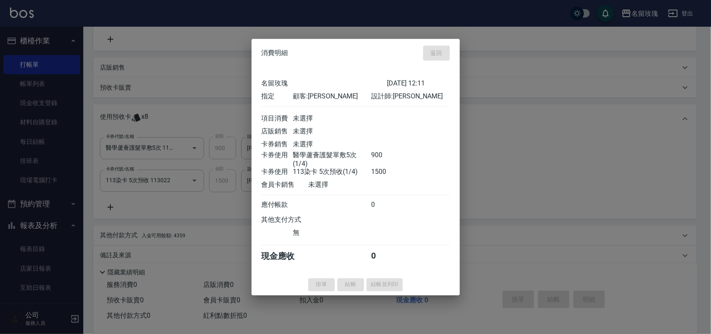
type input "2025/09/11 12:12"
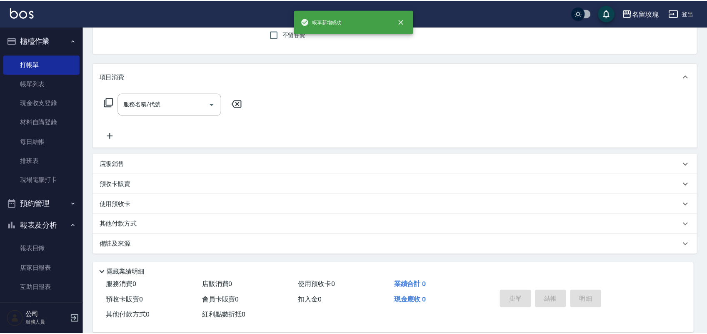
scroll to position [0, 0]
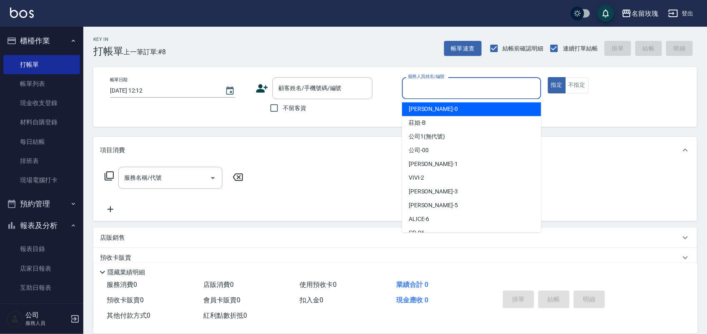
drag, startPoint x: 425, startPoint y: 87, endPoint x: 413, endPoint y: 103, distance: 20.8
click at [425, 87] on input "服務人員姓名/編號" at bounding box center [472, 88] width 132 height 15
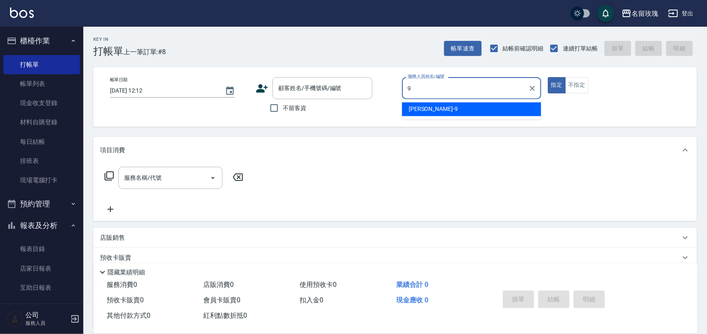
click at [417, 107] on span "詹老師 -9" at bounding box center [433, 109] width 49 height 9
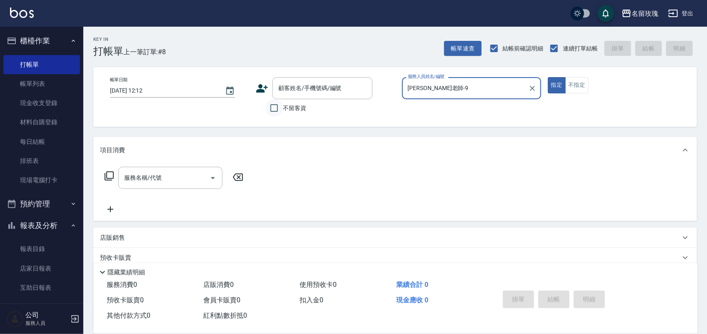
type input "詹老師-9"
click at [273, 109] on input "不留客資" at bounding box center [273, 107] width 17 height 17
checkbox input "true"
click at [105, 172] on icon at bounding box center [109, 176] width 10 height 10
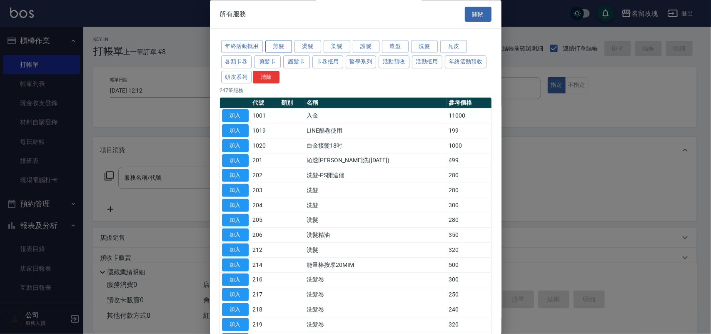
click at [284, 46] on button "剪髮" at bounding box center [278, 46] width 27 height 13
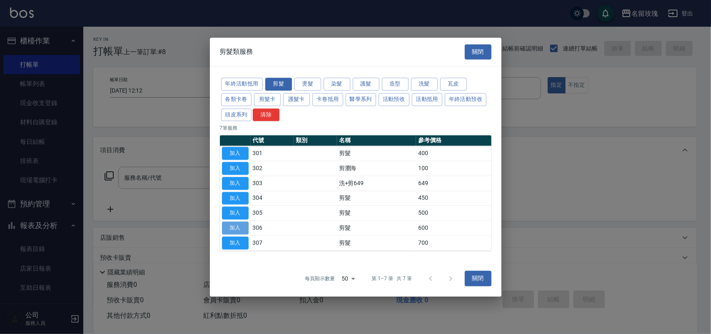
click at [240, 227] on button "加入" at bounding box center [235, 227] width 27 height 13
type input "剪髮(306)"
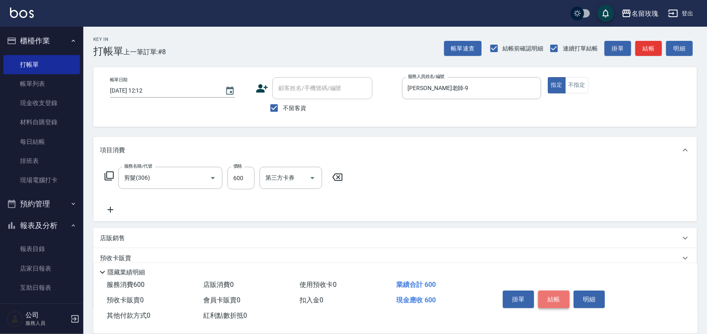
click at [555, 296] on button "結帳" at bounding box center [553, 298] width 31 height 17
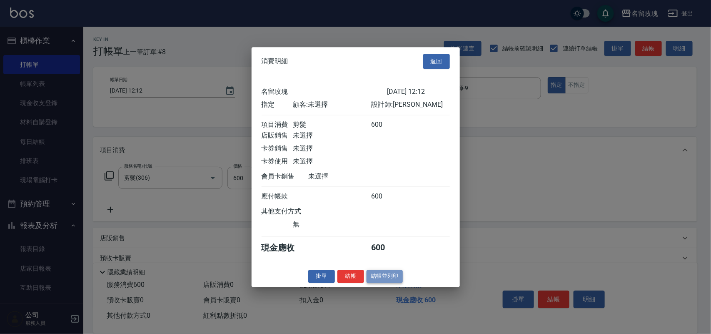
click at [395, 280] on button "結帳並列印" at bounding box center [385, 276] width 36 height 13
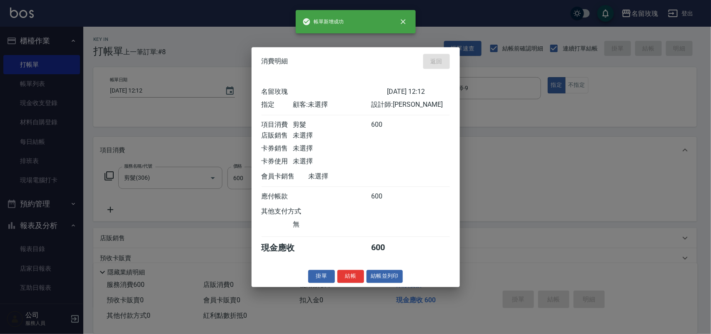
type input "2025/09/11 12:18"
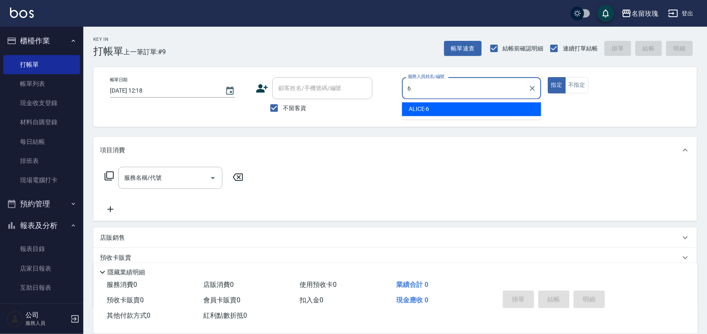
type input "ALICE-6"
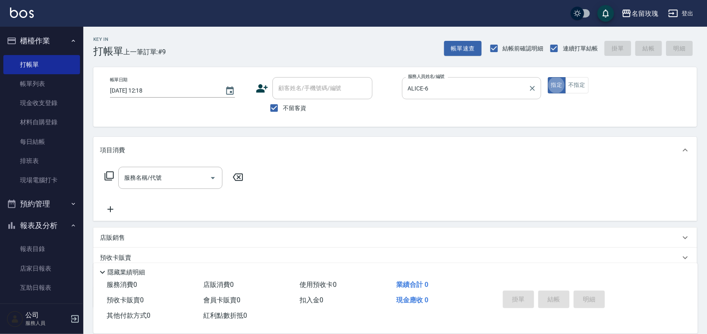
type button "true"
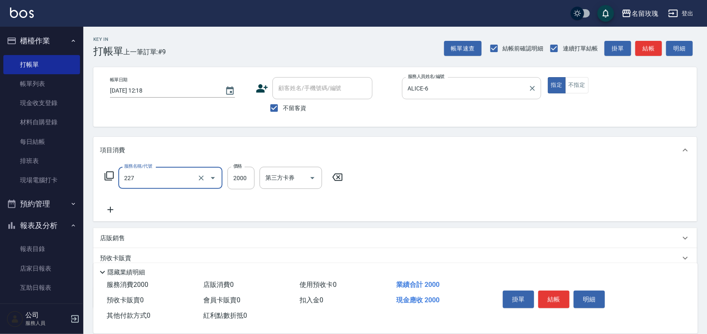
type input "醫學頭皮(洗)單次(227)"
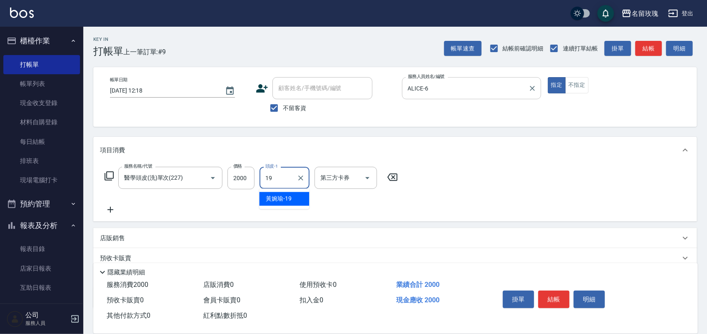
type input "黃婉瑜-19"
click at [578, 300] on button "明細" at bounding box center [589, 298] width 31 height 17
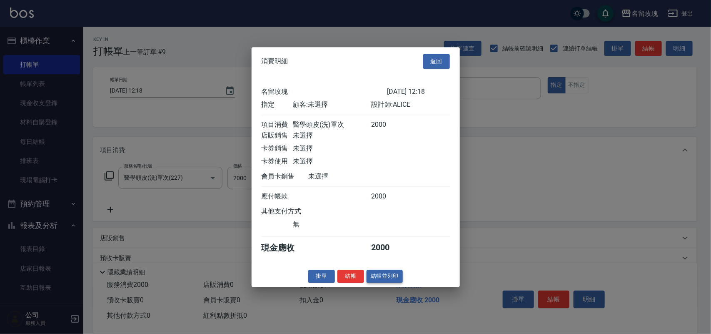
click at [378, 282] on button "結帳並列印" at bounding box center [385, 276] width 36 height 13
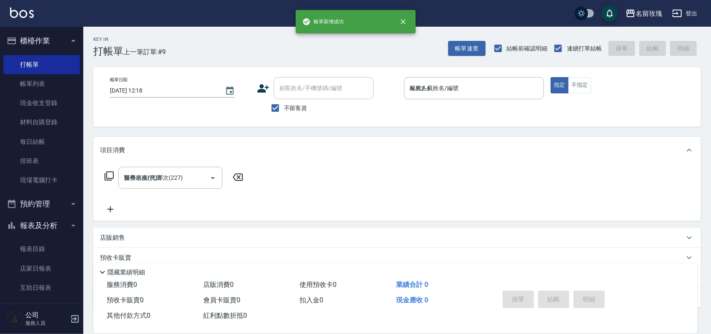
type input "2025/09/11 12:22"
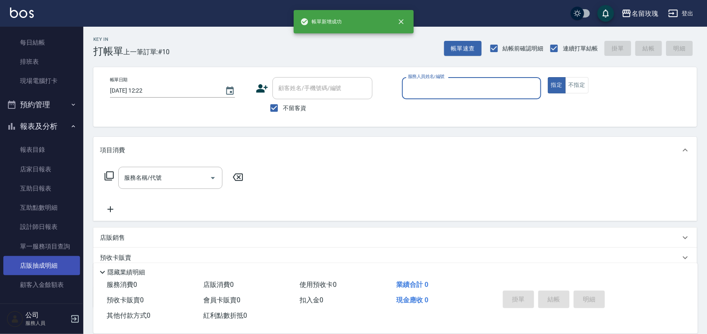
scroll to position [146, 0]
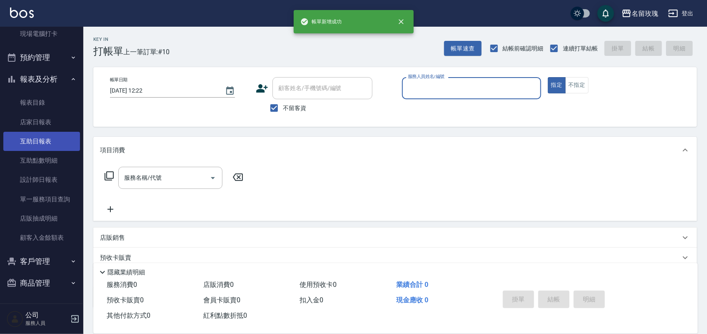
click at [38, 140] on link "互助日報表" at bounding box center [41, 141] width 77 height 19
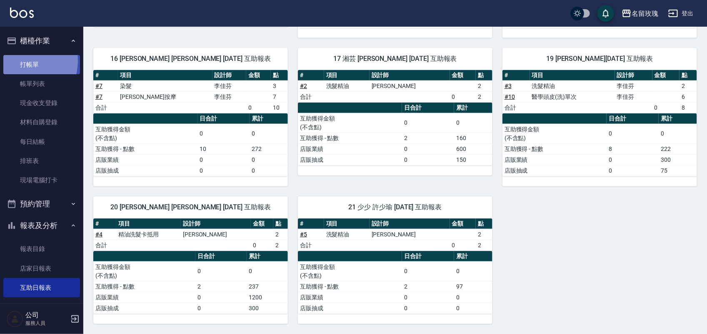
click at [23, 61] on link "打帳單" at bounding box center [41, 64] width 77 height 19
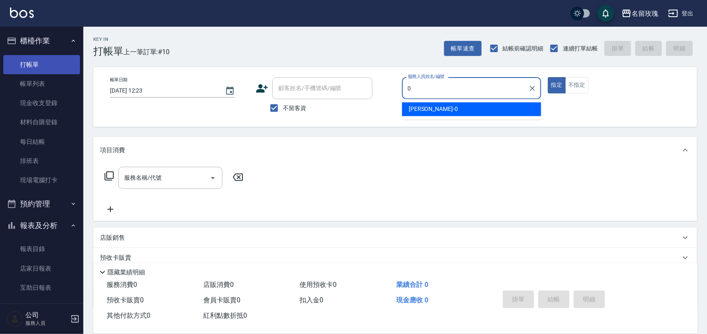
type input "Jerry-0"
type button "true"
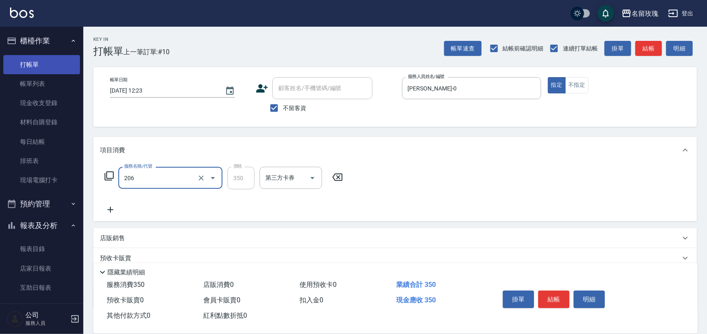
type input "洗髮精油(206)"
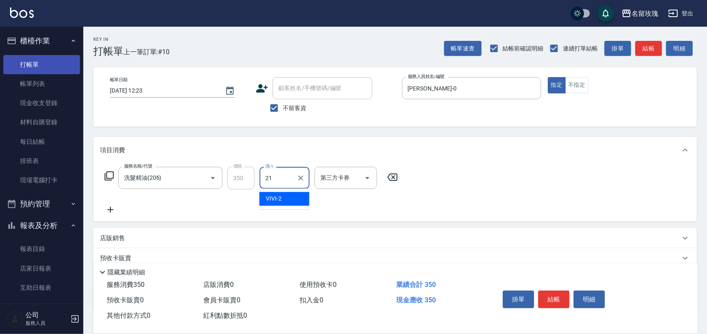
type input "少少-21"
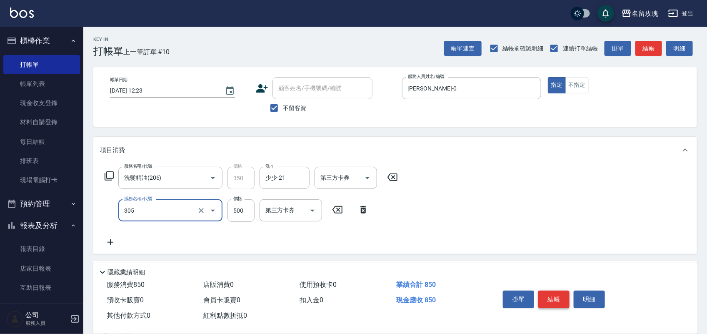
type input "剪髮(305)"
click at [550, 290] on button "結帳" at bounding box center [553, 298] width 31 height 17
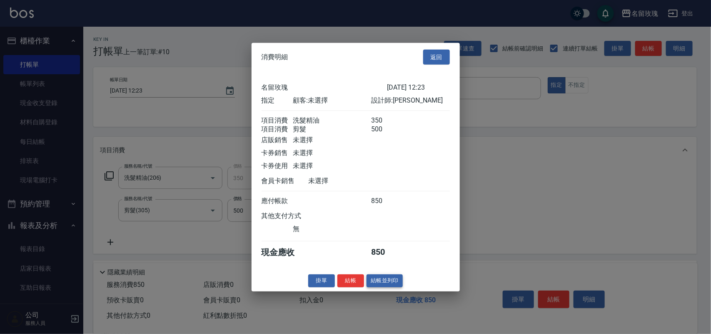
click at [381, 282] on button "結帳並列印" at bounding box center [385, 280] width 36 height 13
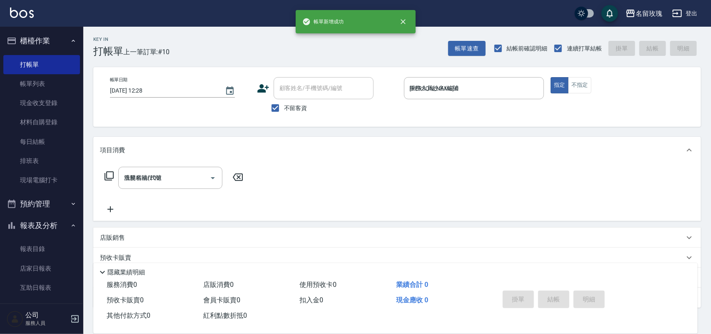
type input "2025/09/11 12:28"
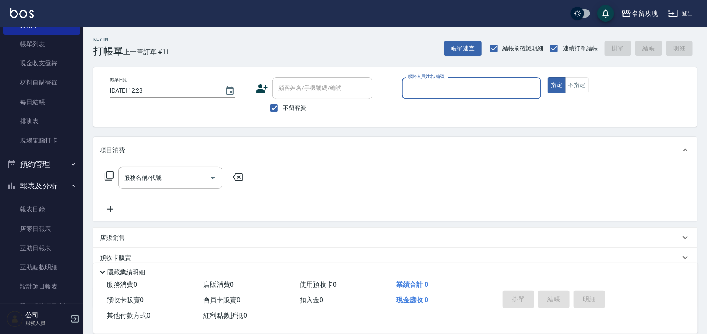
scroll to position [104, 0]
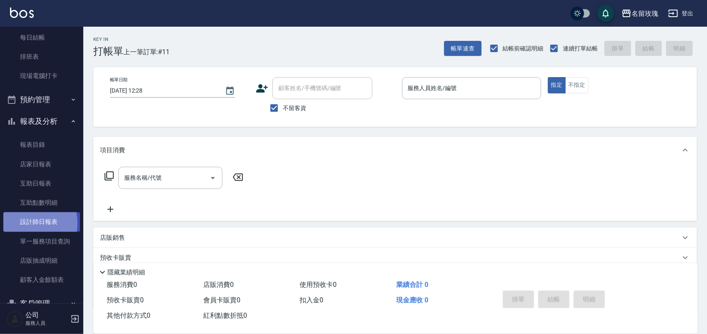
drag, startPoint x: 22, startPoint y: 223, endPoint x: 0, endPoint y: 230, distance: 23.1
click at [22, 222] on link "設計師日報表" at bounding box center [41, 221] width 77 height 19
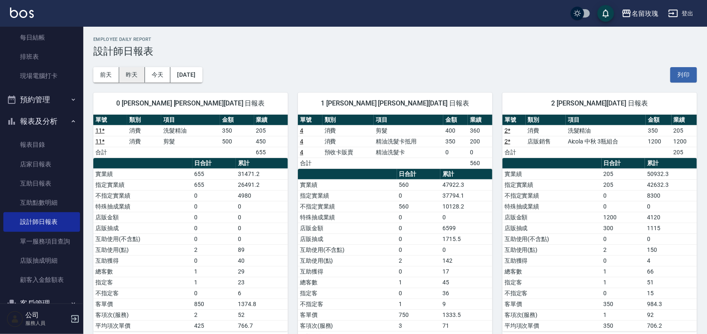
click at [135, 74] on button "昨天" at bounding box center [132, 74] width 26 height 15
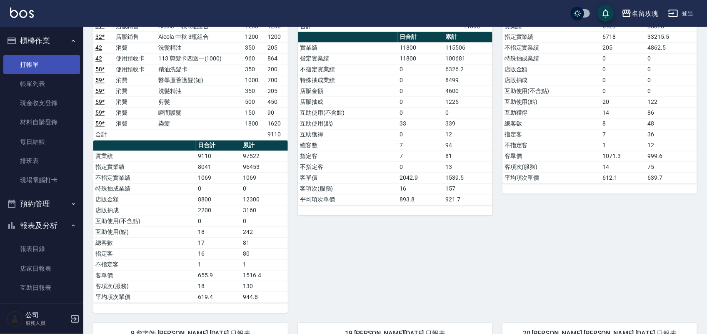
click at [36, 69] on link "打帳單" at bounding box center [41, 64] width 77 height 19
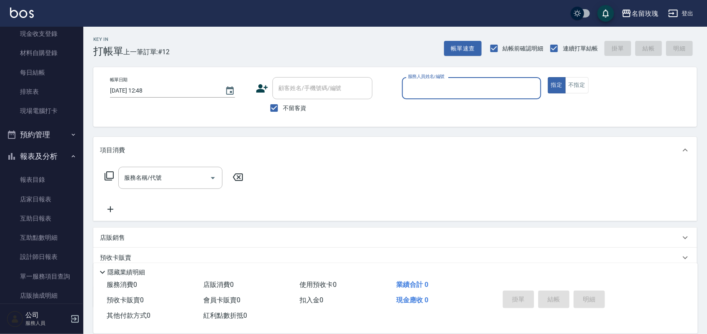
scroll to position [146, 0]
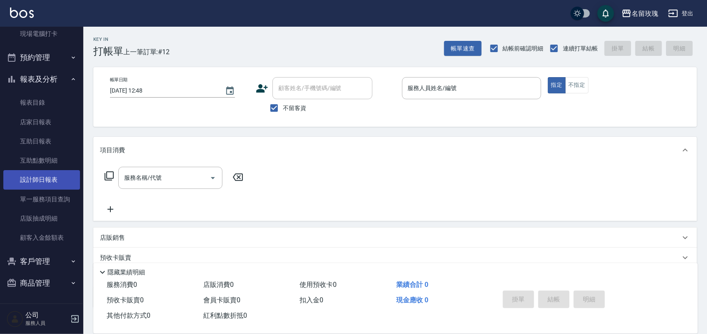
click at [53, 184] on link "設計師日報表" at bounding box center [41, 179] width 77 height 19
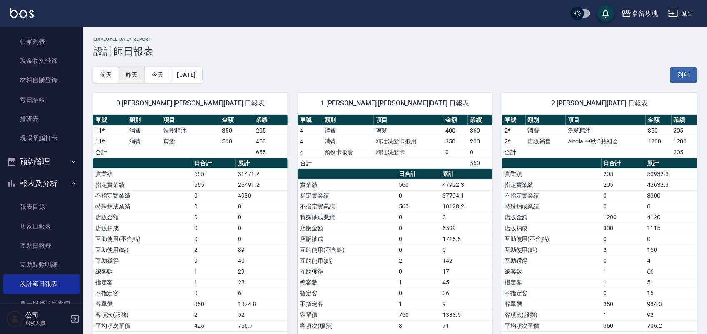
click at [138, 76] on button "昨天" at bounding box center [132, 74] width 26 height 15
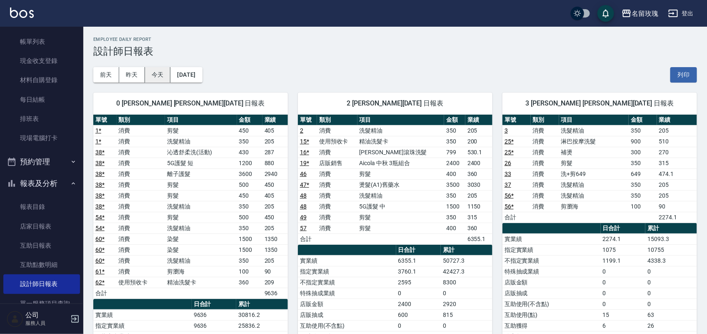
click at [162, 74] on button "今天" at bounding box center [158, 74] width 26 height 15
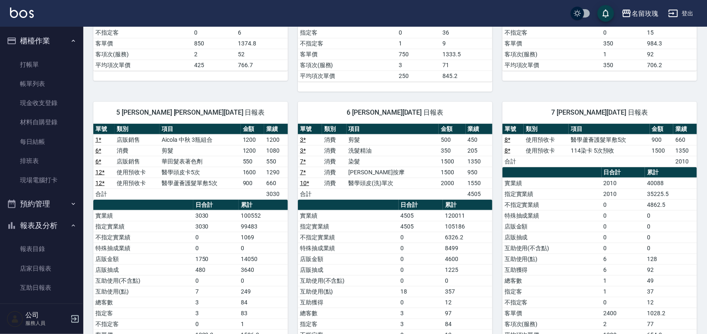
click at [75, 2] on div "名留玫瑰 登出" at bounding box center [353, 13] width 707 height 27
click at [40, 55] on link "打帳單" at bounding box center [41, 64] width 77 height 19
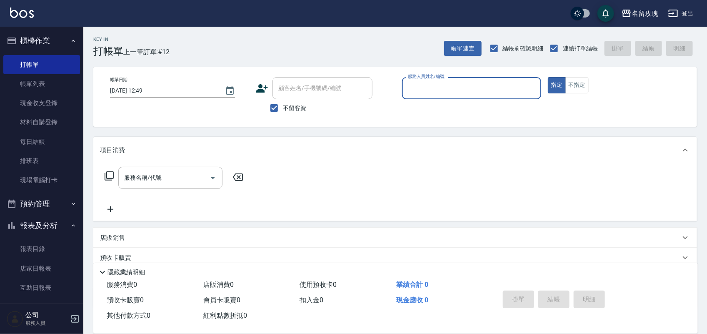
click at [292, 107] on span "不留客資" at bounding box center [294, 108] width 23 height 9
click at [283, 107] on input "不留客資" at bounding box center [273, 107] width 17 height 17
checkbox input "false"
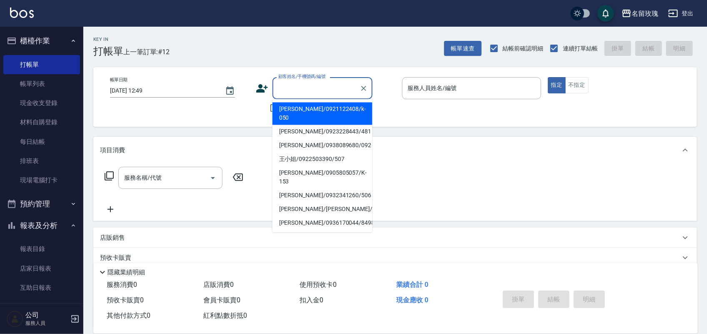
click at [294, 90] on input "顧客姓名/手機號碼/編號" at bounding box center [316, 88] width 80 height 15
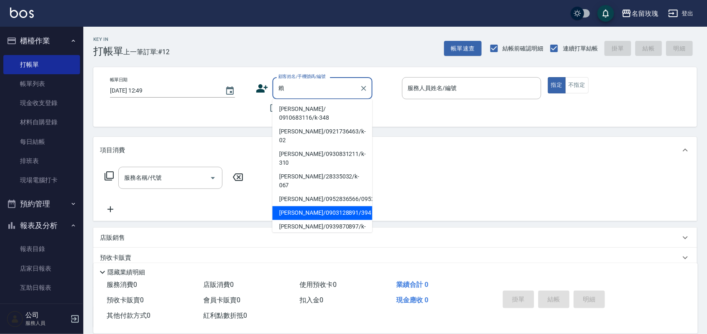
click at [317, 206] on li "賴良建/0903128891/394" at bounding box center [322, 213] width 100 height 14
type input "賴良建/0903128891/394"
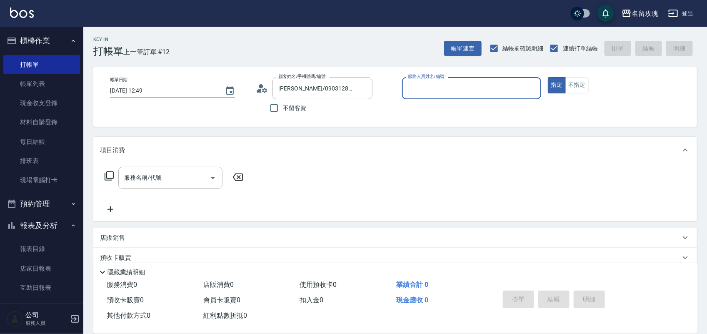
type input "Jerry-0"
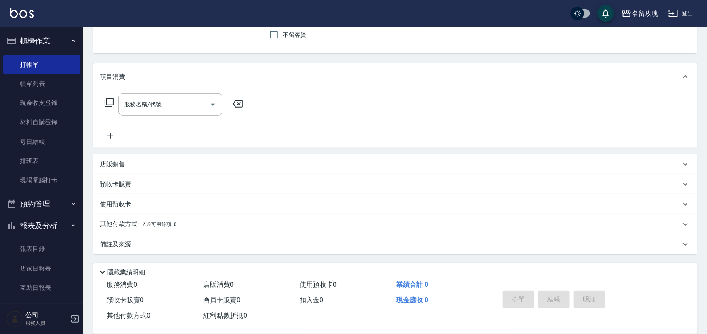
click at [150, 201] on div "使用預收卡" at bounding box center [390, 204] width 580 height 9
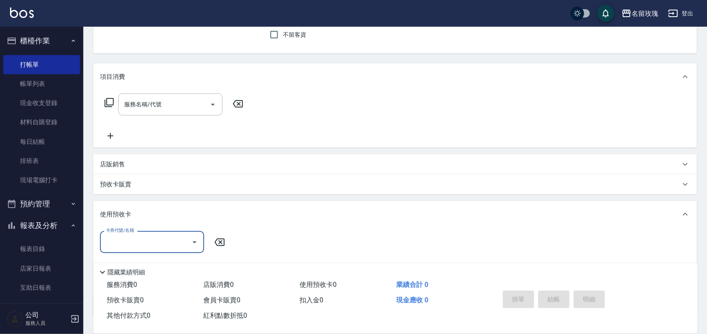
scroll to position [135, 0]
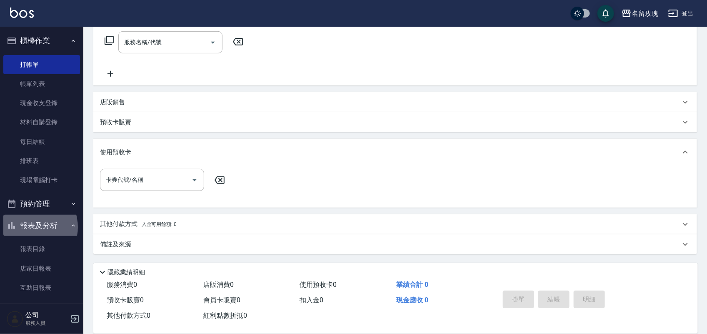
drag, startPoint x: 30, startPoint y: 227, endPoint x: 51, endPoint y: 237, distance: 23.7
click at [30, 226] on button "報表及分析" at bounding box center [41, 226] width 77 height 22
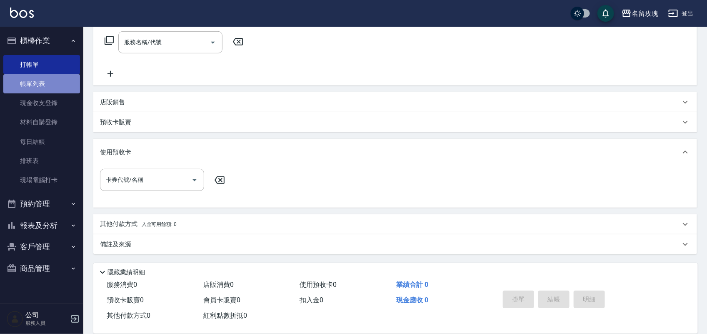
click at [42, 79] on link "帳單列表" at bounding box center [41, 83] width 77 height 19
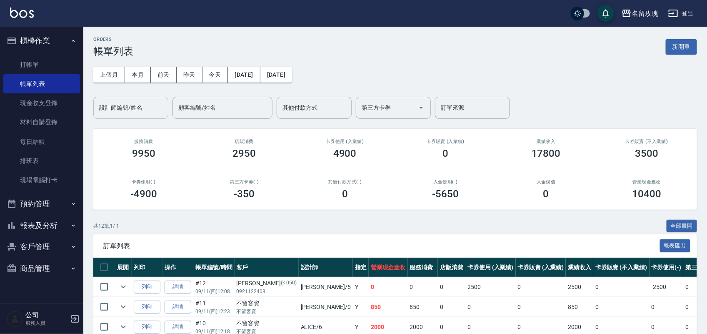
click at [140, 116] on div "設計師編號/姓名" at bounding box center [130, 108] width 75 height 22
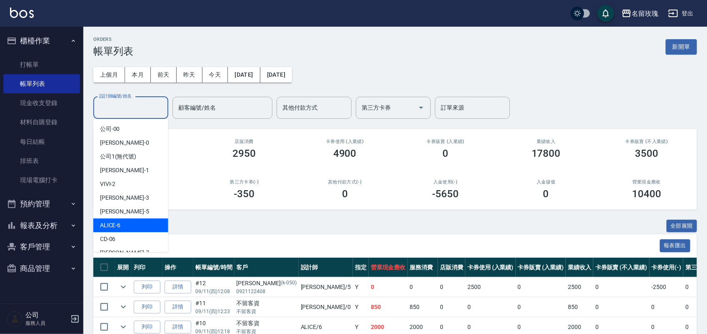
click at [138, 220] on div "ALICE -6" at bounding box center [130, 225] width 75 height 14
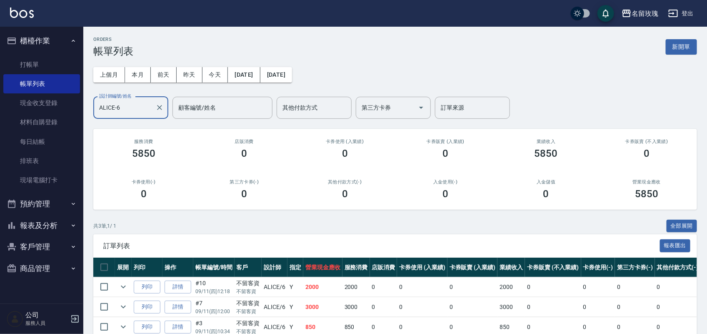
scroll to position [44, 0]
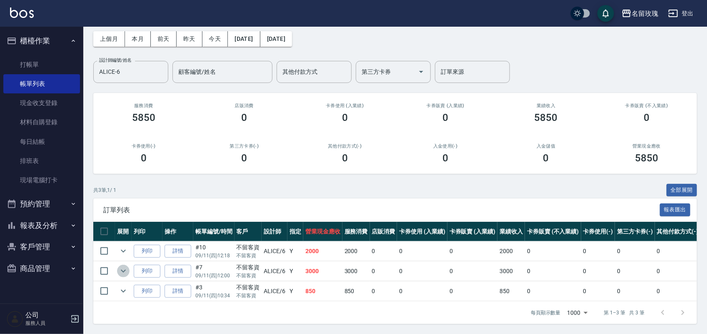
click at [122, 266] on icon "expand row" at bounding box center [123, 271] width 10 height 10
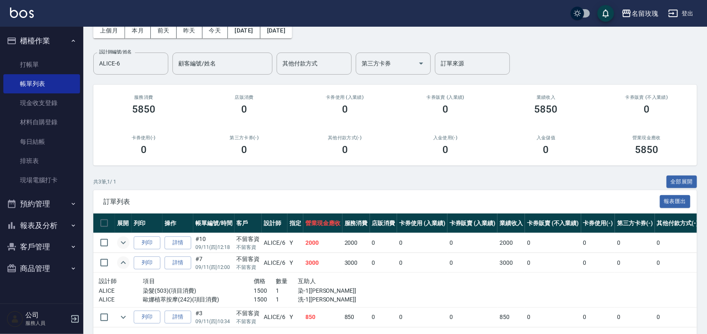
click at [121, 244] on icon "expand row" at bounding box center [123, 242] width 10 height 10
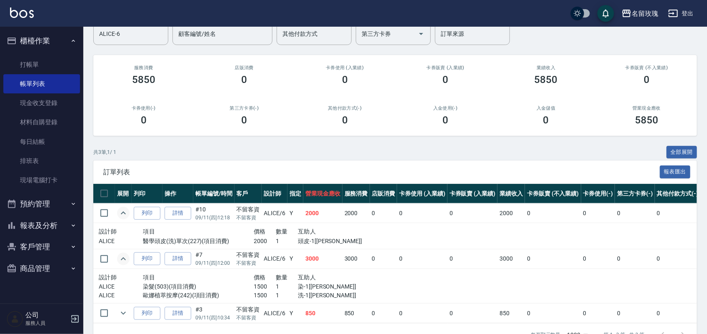
scroll to position [104, 0]
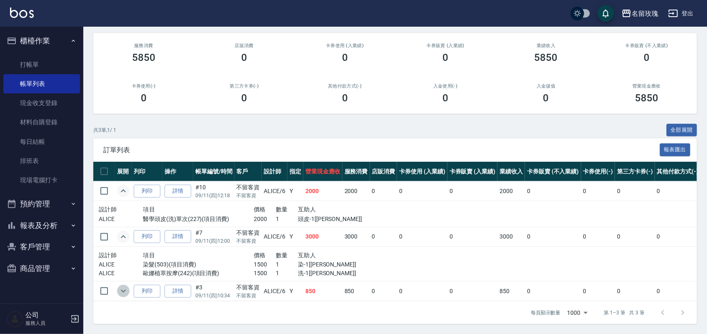
click at [123, 286] on icon "expand row" at bounding box center [123, 291] width 10 height 10
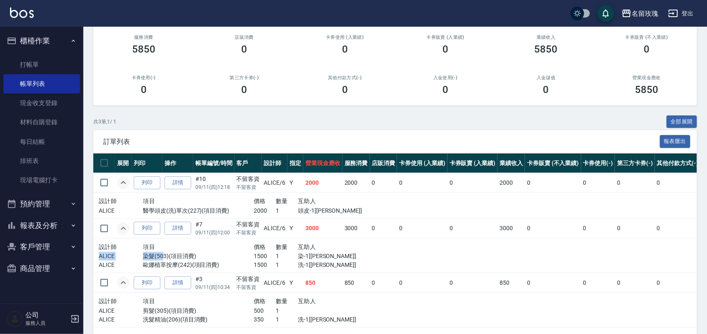
drag, startPoint x: 164, startPoint y: 255, endPoint x: 336, endPoint y: 252, distance: 172.5
click at [328, 245] on div "設計師 項目 價格 數量 互助人 ALICE 染髮(503)(項目消費) 1500 1 染-1[佩蓉] ALICE 歐娜植萃按摩(242)(項目消費) 150…" at bounding box center [232, 256] width 266 height 28
click at [340, 261] on p "洗-1[佩蓉]" at bounding box center [331, 264] width 66 height 9
drag, startPoint x: 330, startPoint y: 322, endPoint x: 350, endPoint y: 337, distance: 24.8
click at [350, 333] on html "名留玫瑰 登出 櫃檯作業 打帳單 帳單列表 現金收支登錄 材料自購登錄 每日結帳 排班表 現場電腦打卡 預約管理 預約管理 單日預約紀錄 單週預約紀錄 報表及…" at bounding box center [353, 128] width 707 height 464
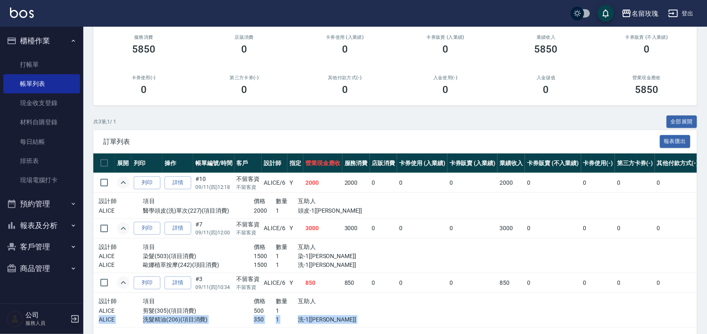
scroll to position [138, 0]
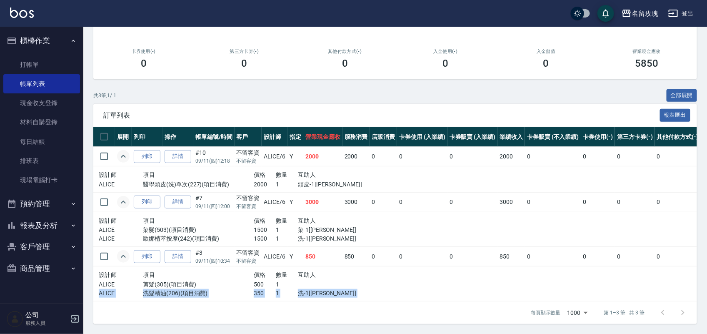
click at [305, 289] on p "洗-1[黃婉瑜]" at bounding box center [331, 293] width 66 height 9
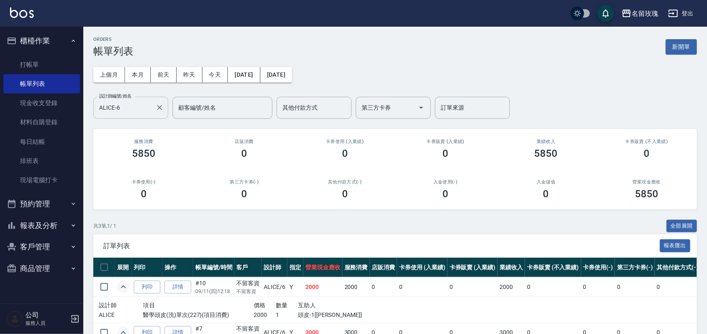
click at [125, 108] on input "ALICE-6" at bounding box center [124, 107] width 55 height 15
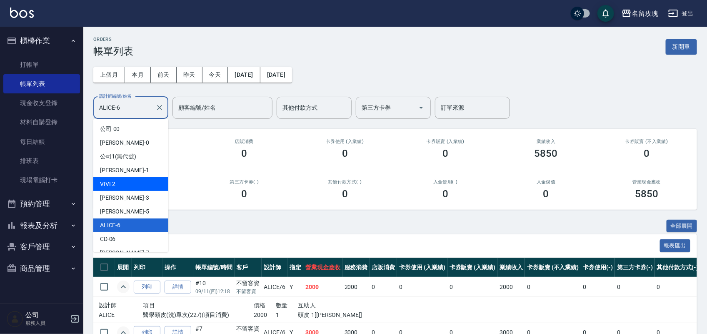
click at [134, 184] on div "VIVI -2" at bounding box center [130, 184] width 75 height 14
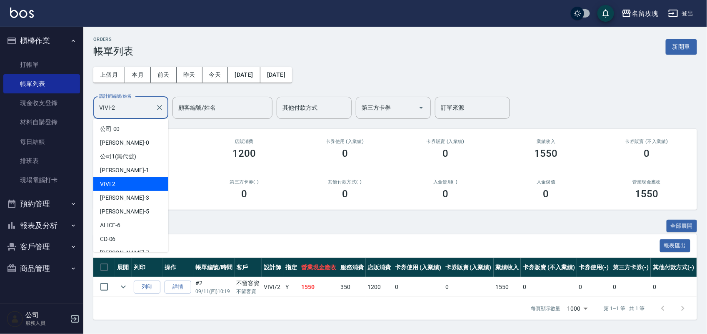
click at [134, 110] on input "VIVI-2" at bounding box center [124, 107] width 55 height 15
click at [123, 222] on div "ALICE -6" at bounding box center [130, 225] width 75 height 14
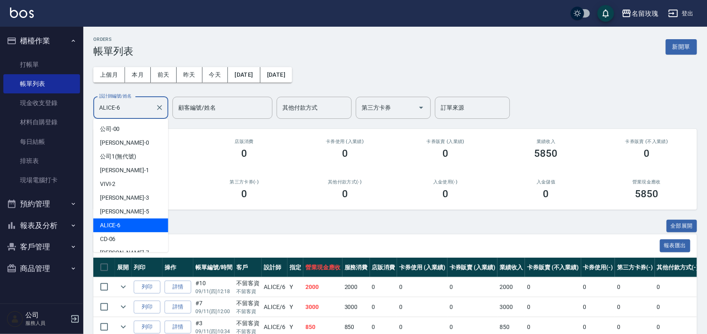
click at [145, 100] on input "ALICE-6" at bounding box center [124, 107] width 55 height 15
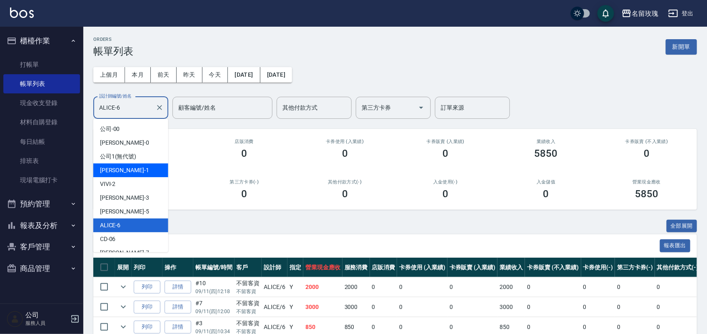
click at [136, 174] on div "JOYCE -1" at bounding box center [130, 170] width 75 height 14
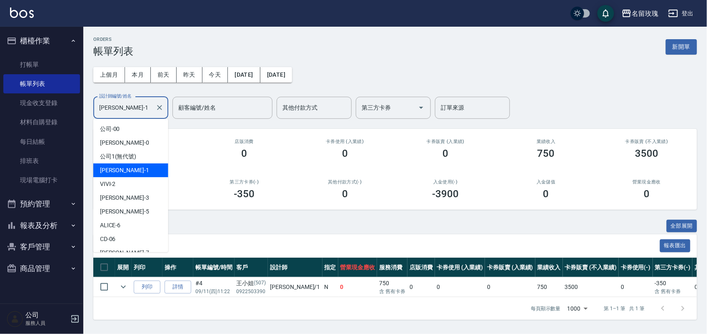
click at [120, 105] on input "JOYCE-1" at bounding box center [124, 107] width 55 height 15
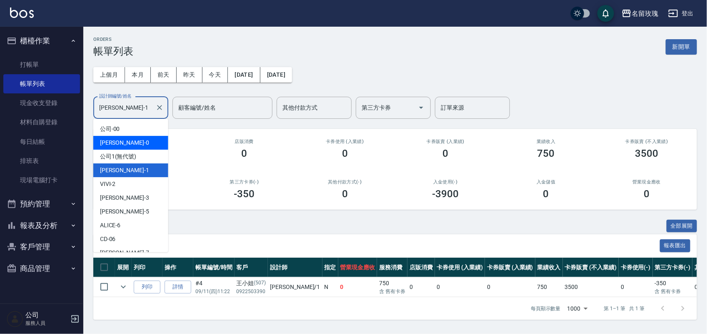
click at [129, 146] on div "Jerry -0" at bounding box center [130, 143] width 75 height 14
type input "Jerry-0"
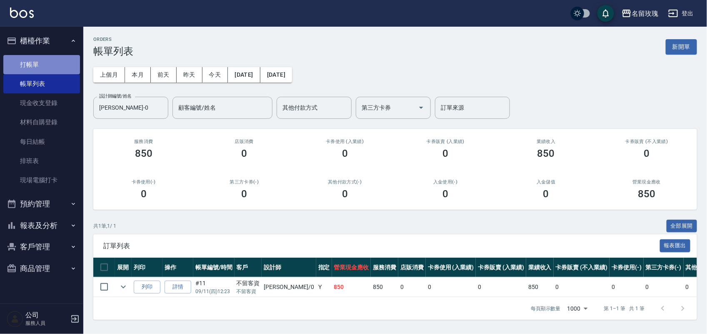
click at [44, 60] on link "打帳單" at bounding box center [41, 64] width 77 height 19
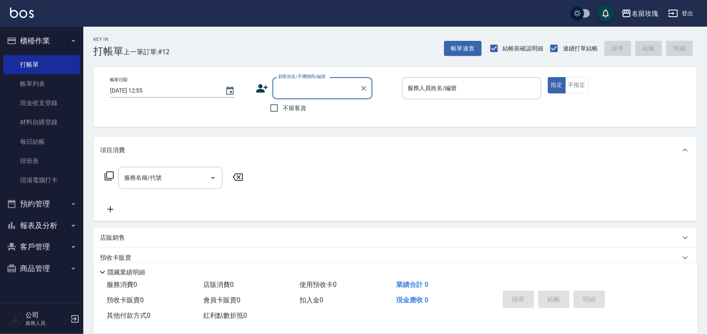
click at [298, 47] on div "Key In 打帳單 上一筆訂單:#12 帳單速查 結帳前確認明細 連續打單結帳 掛單 結帳 明細" at bounding box center [390, 42] width 614 height 30
click at [311, 78] on div "顧客姓名/手機號碼/編號" at bounding box center [322, 88] width 100 height 22
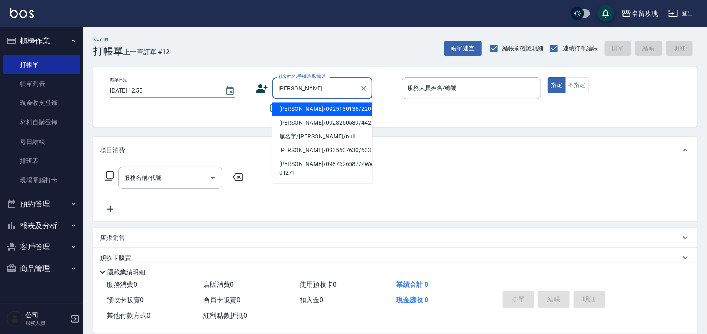
click at [305, 108] on li "詹美華/0925130136/220" at bounding box center [322, 109] width 100 height 14
type input "詹美華/0925130136/220"
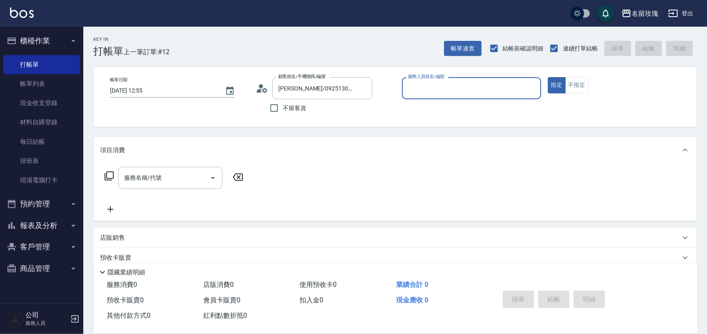
type input "詹老師-9"
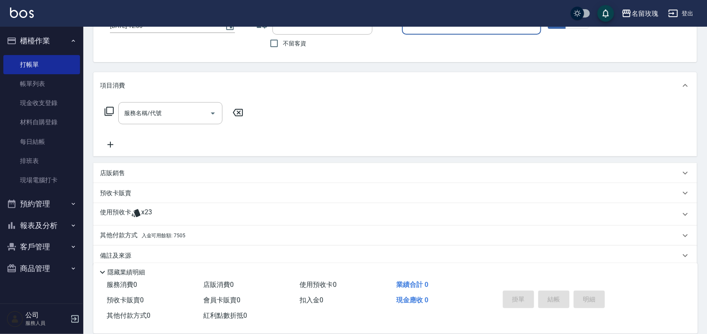
scroll to position [75, 0]
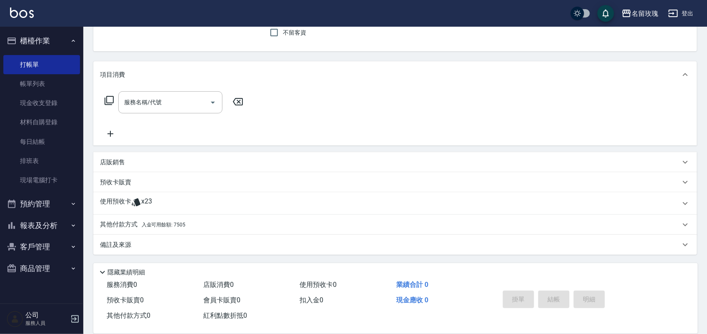
drag, startPoint x: 167, startPoint y: 208, endPoint x: 169, endPoint y: 200, distance: 8.5
click at [169, 201] on div "使用預收卡 x23" at bounding box center [390, 203] width 580 height 12
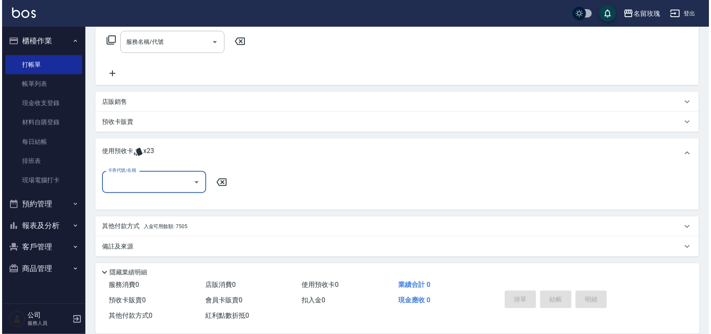
scroll to position [137, 0]
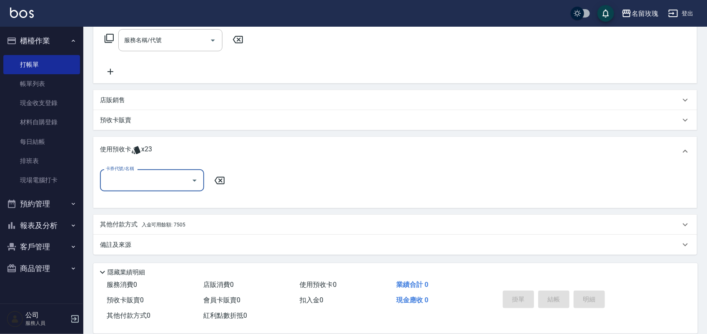
click at [177, 176] on input "卡券代號/名稱" at bounding box center [146, 180] width 84 height 15
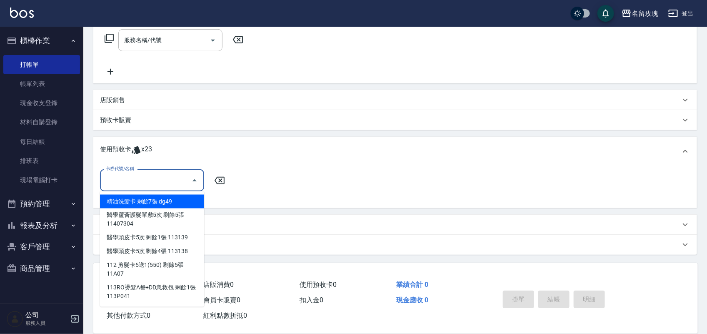
click at [174, 200] on div "精油洗髮卡 剩餘7張 dg49" at bounding box center [152, 202] width 104 height 14
type input "精油洗髮卡 dg49"
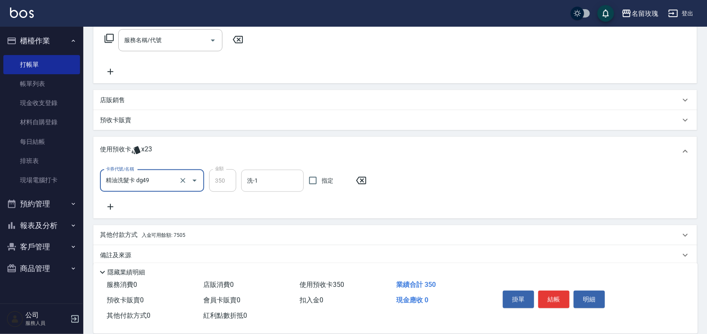
click at [263, 181] on input "洗-1" at bounding box center [272, 180] width 55 height 15
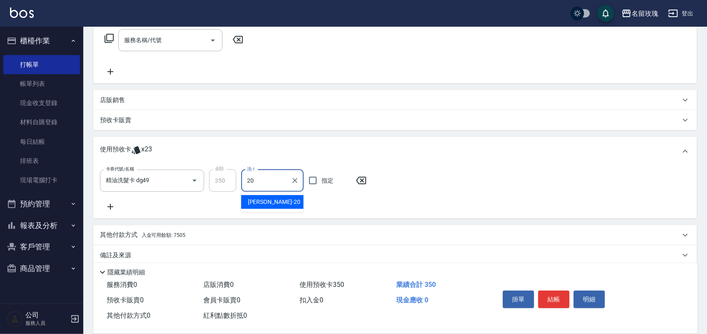
type input "紫芊-20"
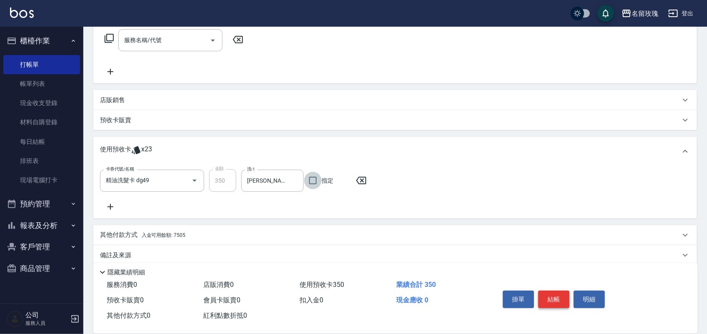
click at [539, 297] on button "結帳" at bounding box center [553, 298] width 31 height 17
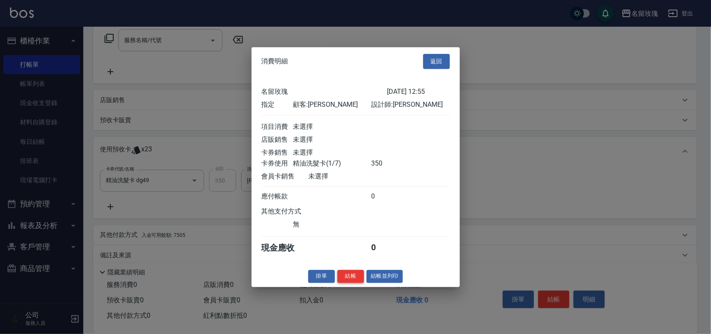
click at [359, 280] on button "結帳" at bounding box center [350, 276] width 27 height 13
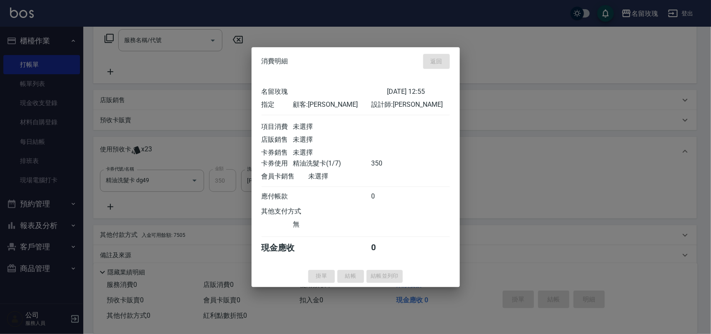
type input "2025/09/11 13:28"
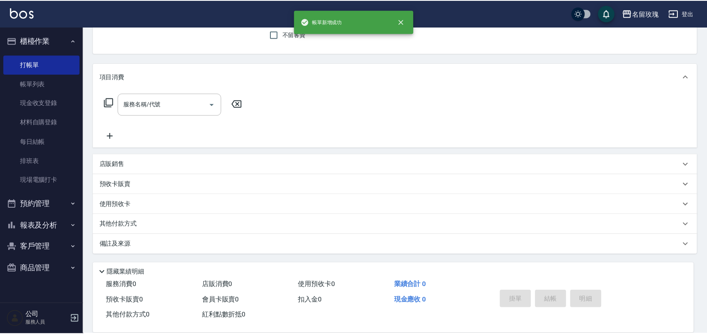
scroll to position [0, 0]
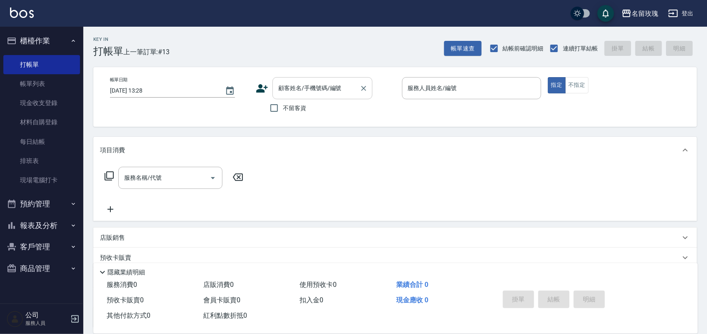
click at [305, 91] on input "顧客姓名/手機號碼/編號" at bounding box center [316, 88] width 80 height 15
drag, startPoint x: 245, startPoint y: 118, endPoint x: 267, endPoint y: 118, distance: 22.5
click at [253, 119] on div "帳單日期 2025/09/11 13:28 顧客姓名/手機號碼/編號 顧客姓名/手機號碼/編號 不留客資 服務人員姓名/編號 服務人員姓名/編號 指定 不指定" at bounding box center [395, 97] width 604 height 60
click at [278, 107] on input "不留客資" at bounding box center [273, 107] width 17 height 17
checkbox input "true"
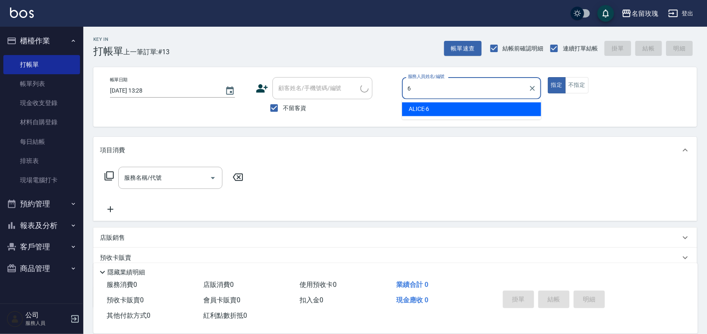
type input "ALICE-6"
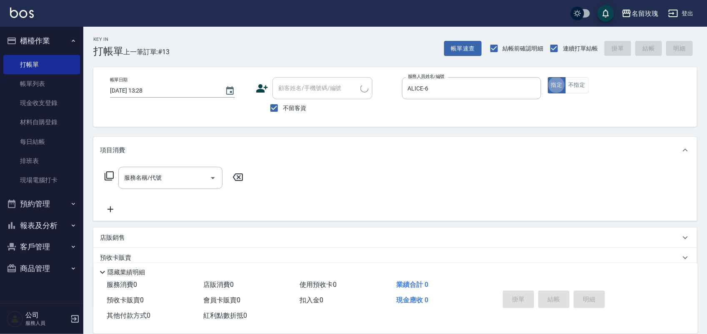
type button "true"
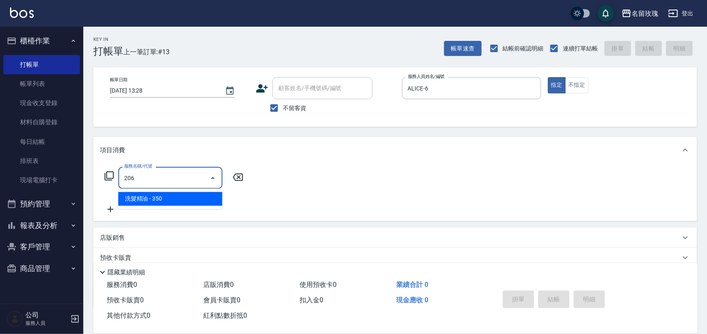
type input "洗髮精油(206)"
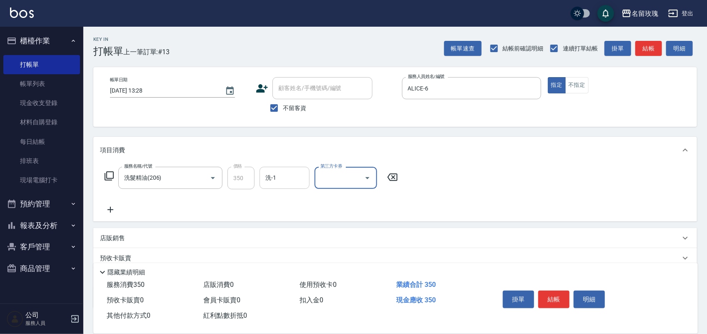
drag, startPoint x: 306, startPoint y: 176, endPoint x: 299, endPoint y: 159, distance: 18.3
click at [307, 174] on div "洗-1" at bounding box center [285, 178] width 50 height 22
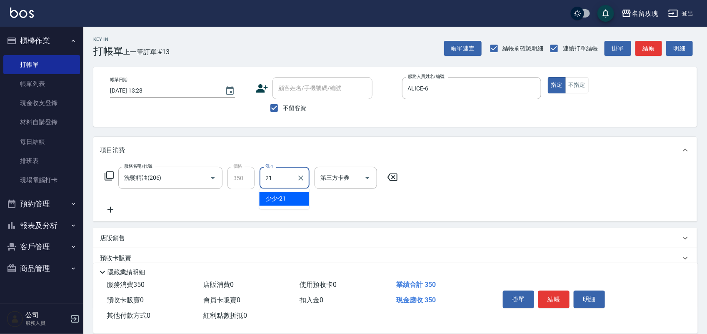
type input "少少-21"
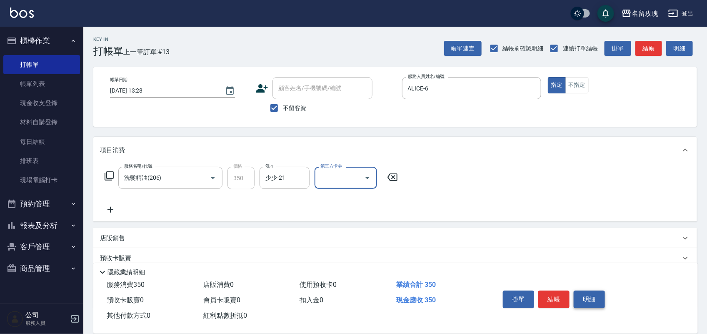
click at [600, 290] on button "明細" at bounding box center [589, 298] width 31 height 17
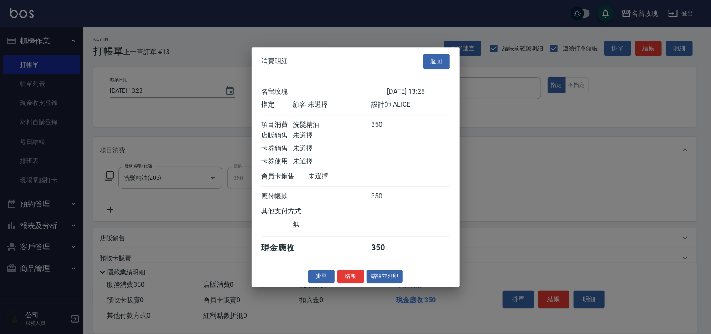
click at [386, 281] on button "結帳並列印" at bounding box center [385, 276] width 36 height 13
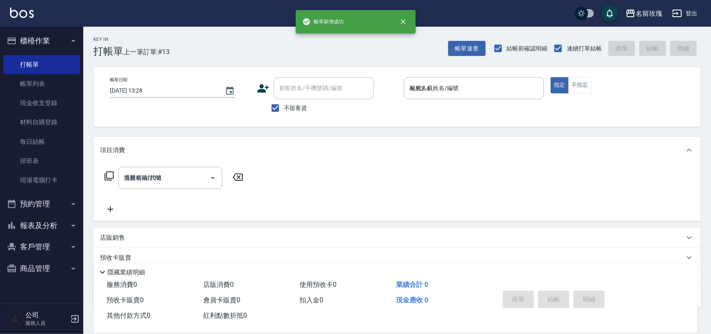
type input "2025/09/11 13:32"
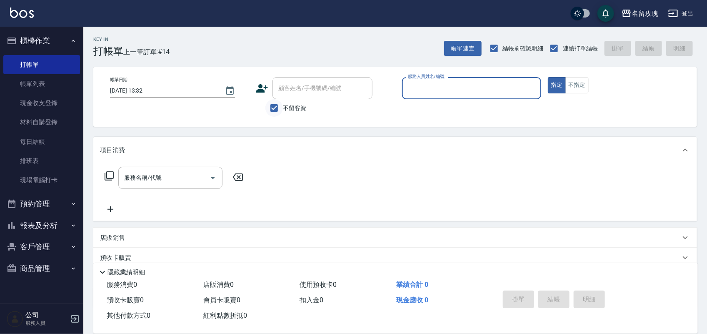
click at [272, 109] on input "不留客資" at bounding box center [273, 107] width 17 height 17
checkbox input "false"
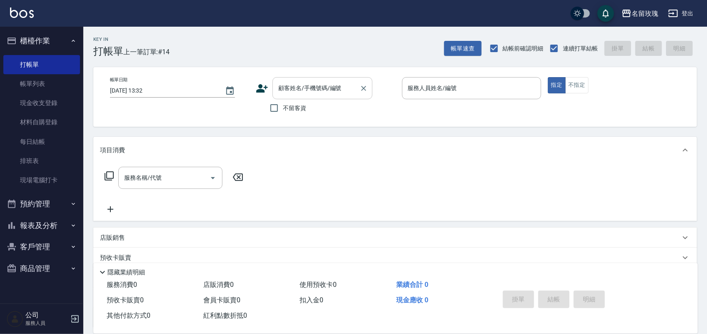
click at [282, 88] on div "顧客姓名/手機號碼/編號 顧客姓名/手機號碼/編號" at bounding box center [322, 88] width 100 height 22
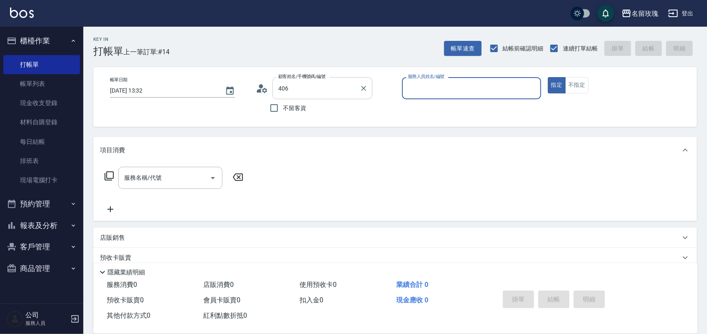
type input "李淑芬/0933305407/406"
type input "ALICE-6"
click at [548, 77] on button "指定" at bounding box center [557, 85] width 18 height 16
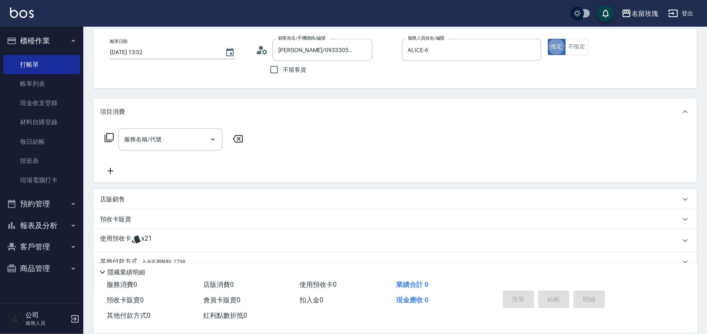
scroll to position [75, 0]
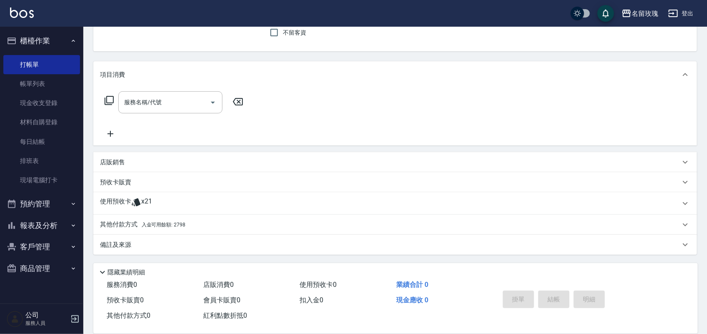
click at [127, 198] on p "使用預收卡" at bounding box center [115, 203] width 31 height 12
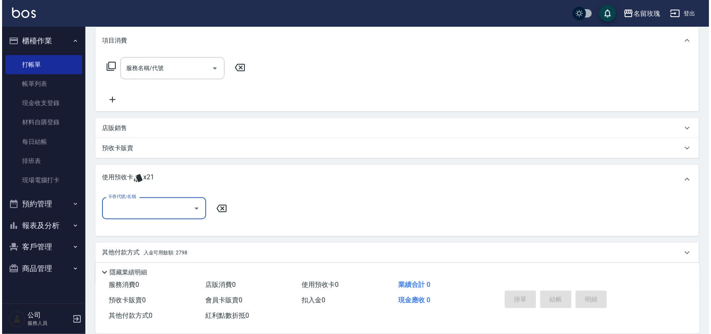
scroll to position [127, 0]
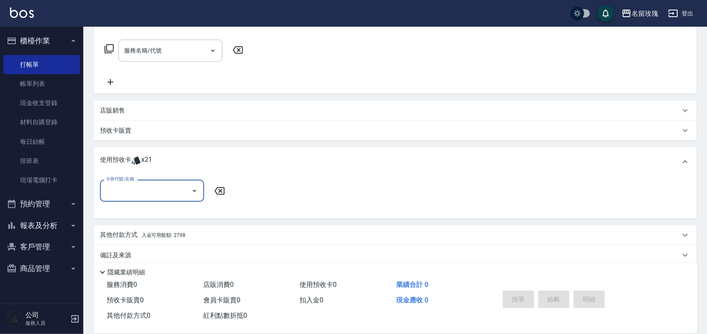
click at [130, 194] on input "卡券代號/名稱" at bounding box center [146, 190] width 84 height 15
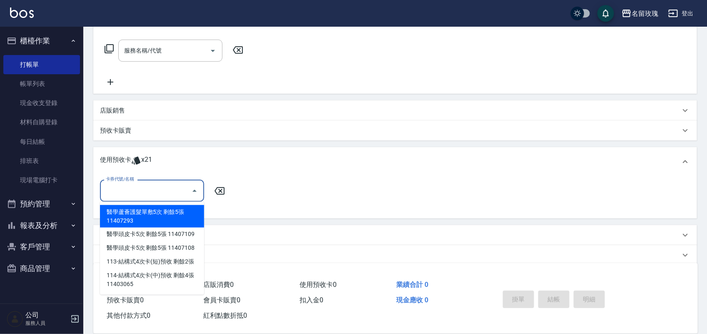
drag, startPoint x: 140, startPoint y: 216, endPoint x: 133, endPoint y: 216, distance: 6.2
click at [137, 216] on div "醫學蘆薈護髮單敷5次 剩餘5張 11407293" at bounding box center [152, 216] width 104 height 22
type input "醫學蘆薈護髮單敷5次 11407293"
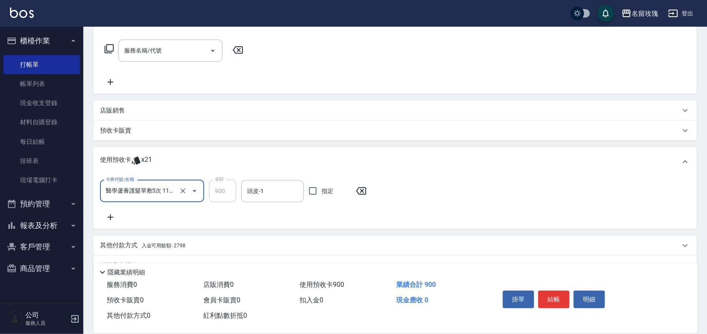
click at [112, 211] on div "卡券代號/名稱 醫學蘆薈護髮單敷5次 11407293 卡券代號/名稱 金額 900 金額 頭皮-1 頭皮-1 指定" at bounding box center [395, 201] width 590 height 42
click at [107, 213] on icon at bounding box center [110, 217] width 21 height 10
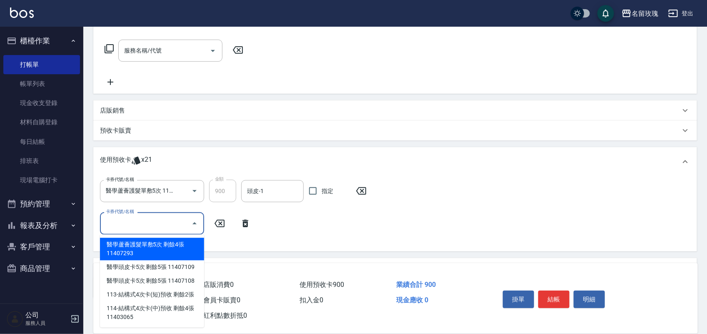
drag, startPoint x: 123, startPoint y: 223, endPoint x: 121, endPoint y: 227, distance: 4.3
click at [121, 223] on input "卡券代號/名稱" at bounding box center [146, 223] width 84 height 15
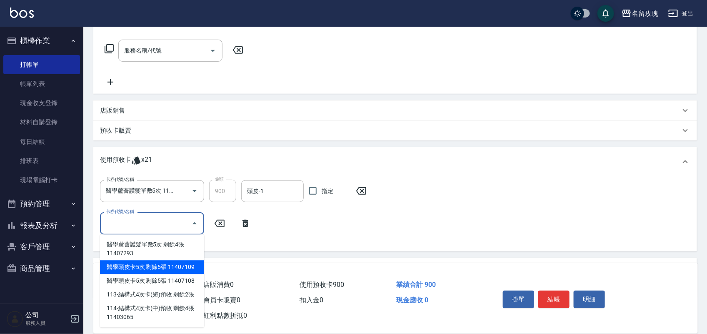
click at [150, 271] on div "醫學頭皮卡5次 剩餘5張 11407109" at bounding box center [152, 267] width 104 height 14
type input "醫學頭皮卡5次 11407109"
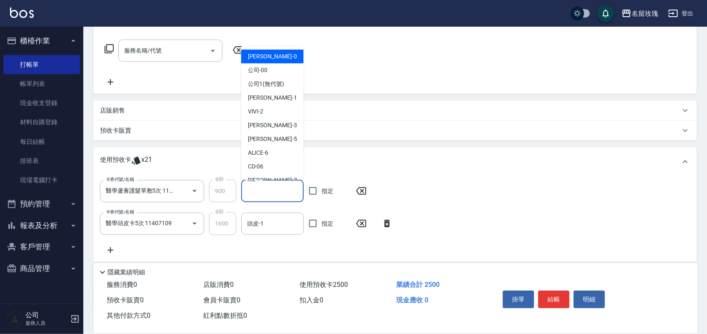
drag, startPoint x: 277, startPoint y: 190, endPoint x: 270, endPoint y: 175, distance: 17.0
click at [277, 190] on input "頭皮-1" at bounding box center [272, 191] width 55 height 15
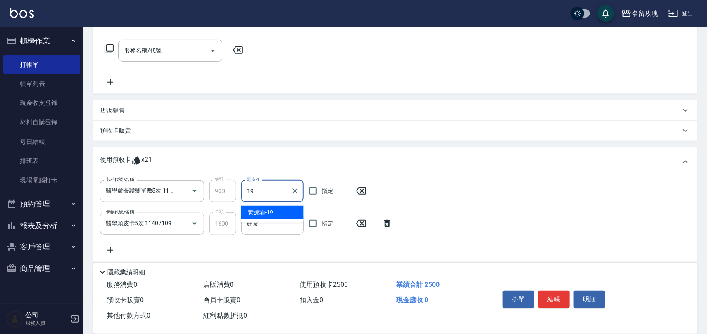
type input "黃婉瑜-19"
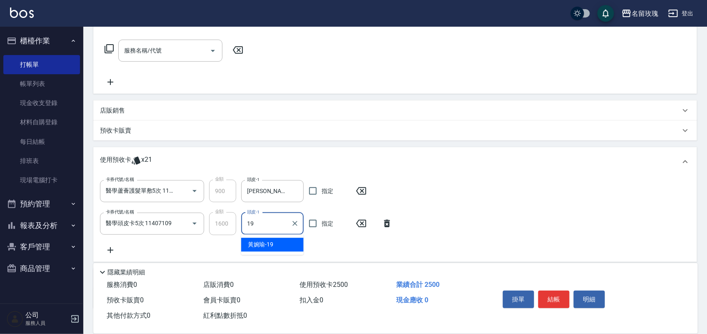
type input "黃婉瑜-19"
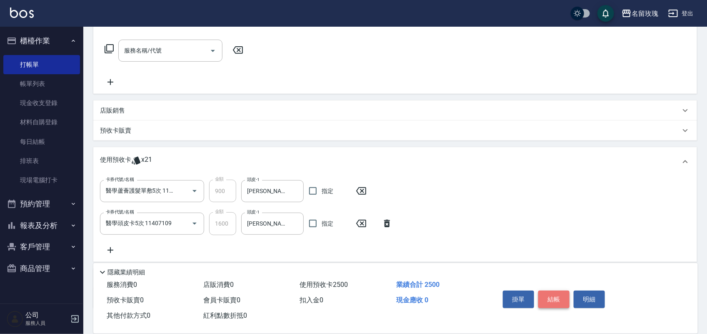
click at [552, 290] on button "結帳" at bounding box center [553, 298] width 31 height 17
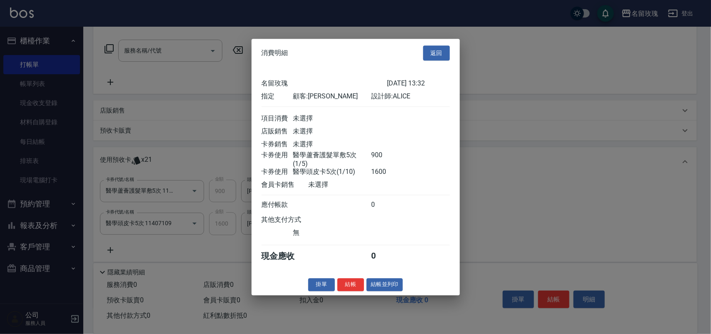
click at [348, 287] on button "結帳" at bounding box center [350, 284] width 27 height 13
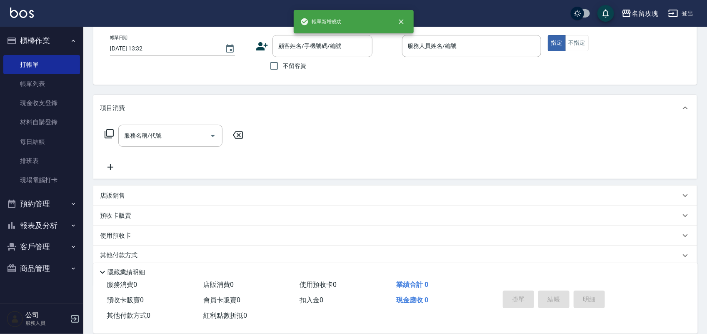
scroll to position [73, 0]
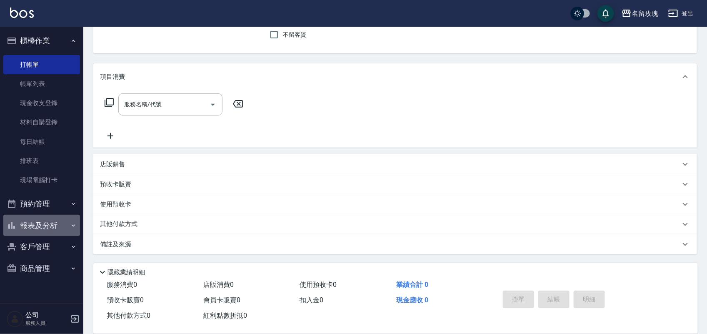
drag, startPoint x: 20, startPoint y: 230, endPoint x: 22, endPoint y: 234, distance: 4.9
click at [22, 231] on button "報表及分析" at bounding box center [41, 226] width 77 height 22
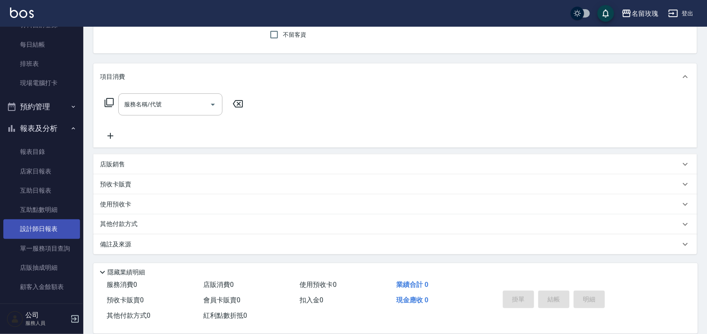
scroll to position [98, 0]
click at [38, 230] on link "設計師日報表" at bounding box center [41, 227] width 77 height 19
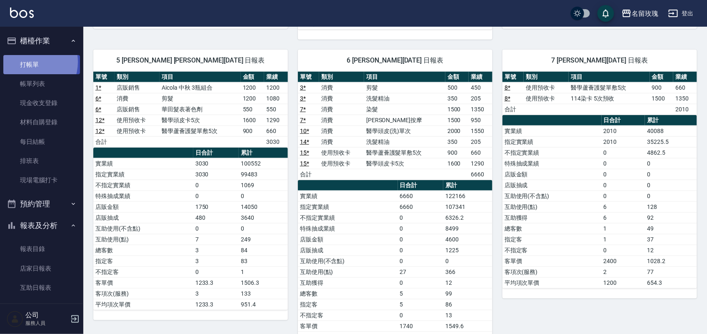
click at [28, 62] on link "打帳單" at bounding box center [41, 64] width 77 height 19
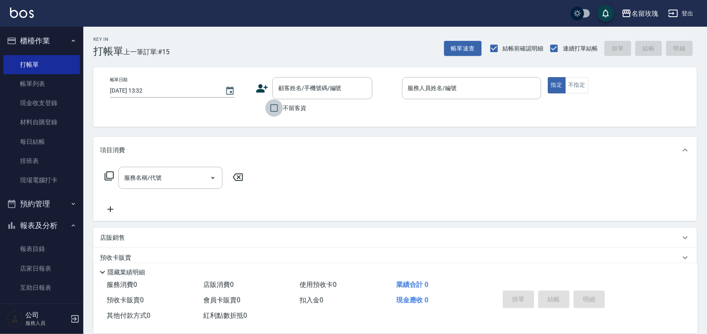
click at [275, 107] on input "不留客資" at bounding box center [273, 107] width 17 height 17
checkbox input "true"
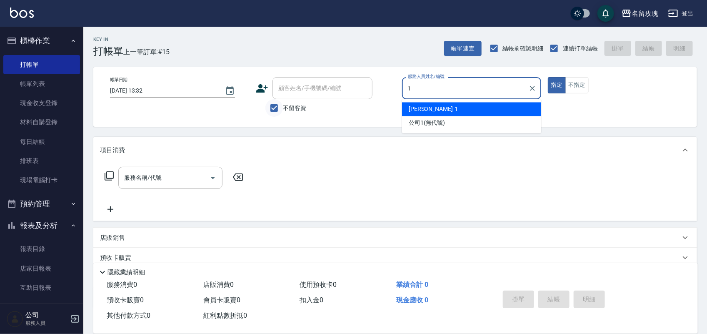
type input "JOYCE-1"
type button "true"
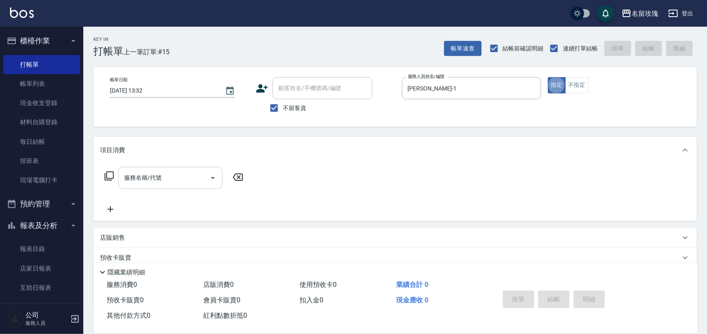
click at [171, 175] on input "服務名稱/代號" at bounding box center [164, 177] width 84 height 15
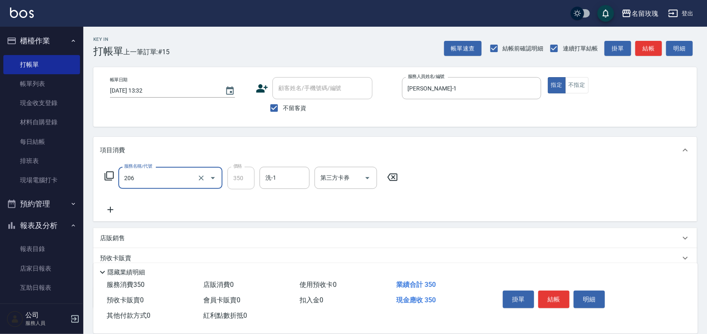
type input "洗髮精油(206)"
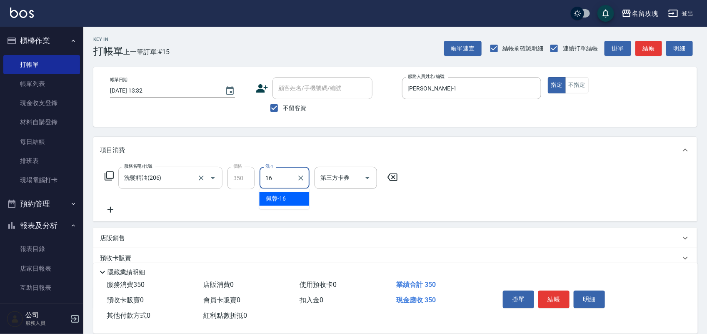
type input "佩蓉-16"
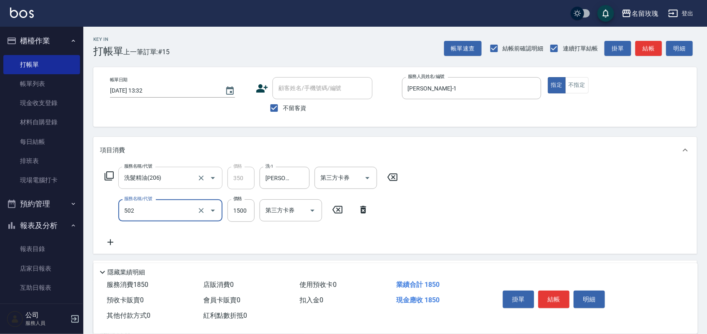
type input "染髮(502)"
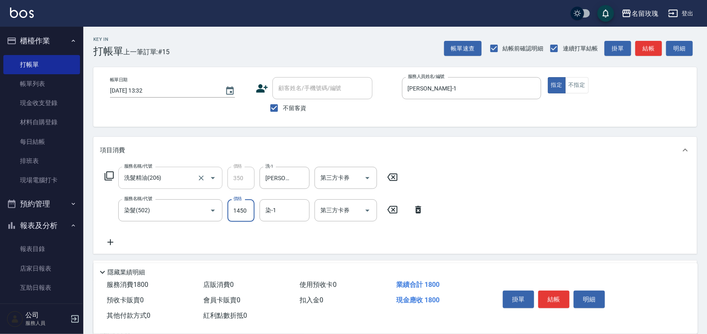
type input "1450"
type input "佩蓉-16"
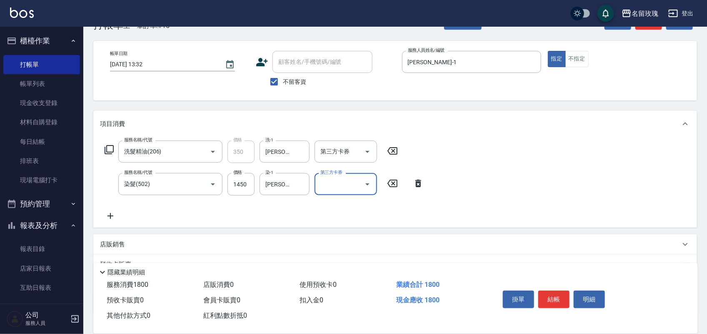
scroll to position [52, 0]
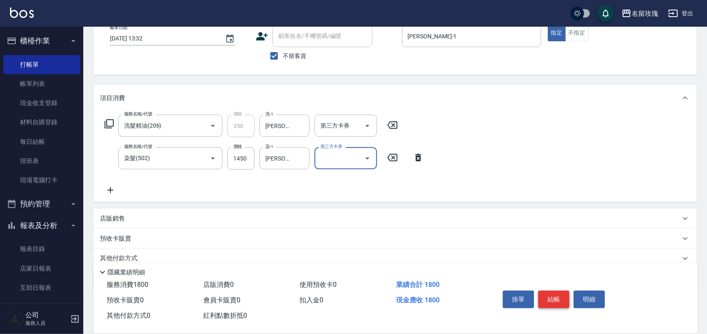
click at [553, 297] on button "結帳" at bounding box center [553, 298] width 31 height 17
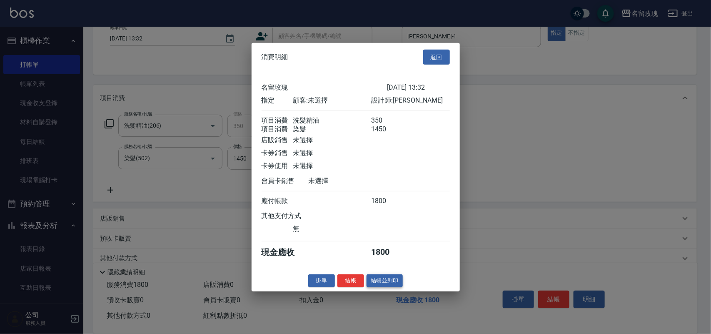
click at [399, 287] on button "結帳並列印" at bounding box center [385, 280] width 36 height 13
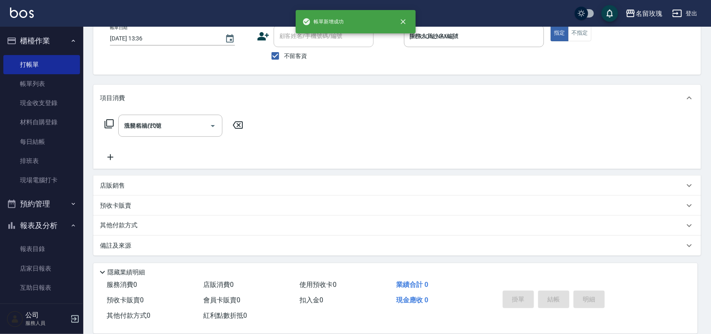
type input "2025/09/11 13:36"
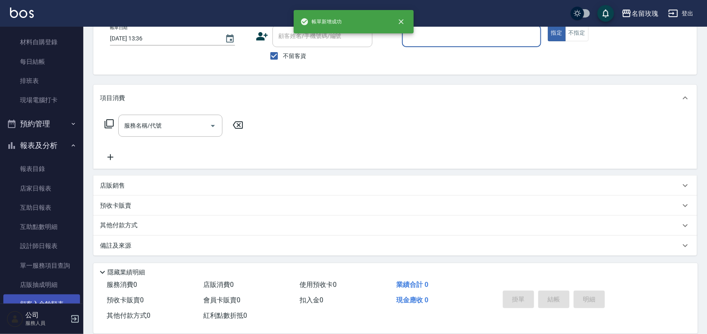
scroll to position [146, 0]
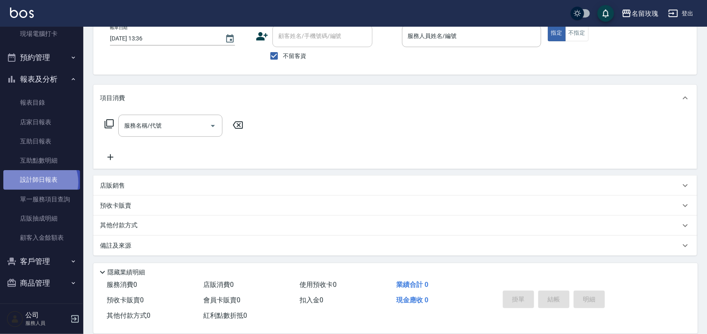
click at [39, 182] on link "設計師日報表" at bounding box center [41, 179] width 77 height 19
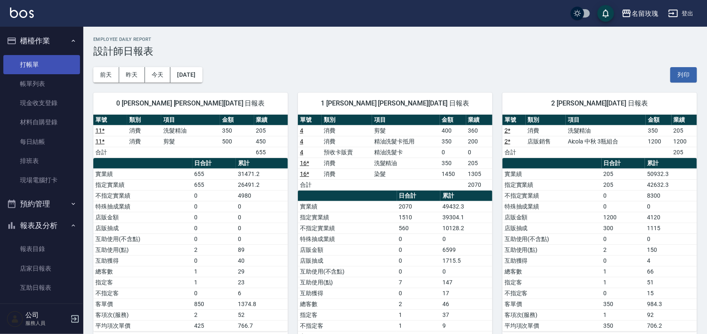
click at [38, 62] on link "打帳單" at bounding box center [41, 64] width 77 height 19
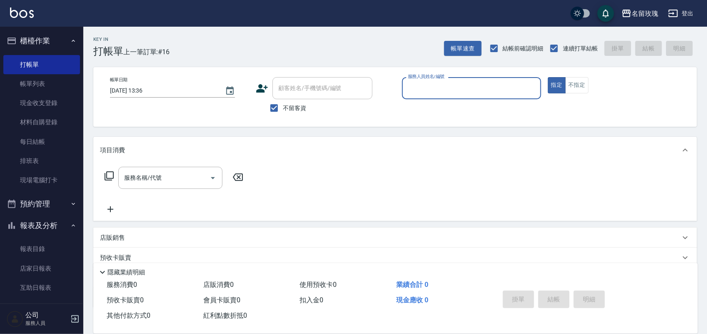
click at [249, 37] on div "Key In 打帳單 上一筆訂單:#16 帳單速查 結帳前確認明細 連續打單結帳 掛單 結帳 明細" at bounding box center [390, 42] width 614 height 30
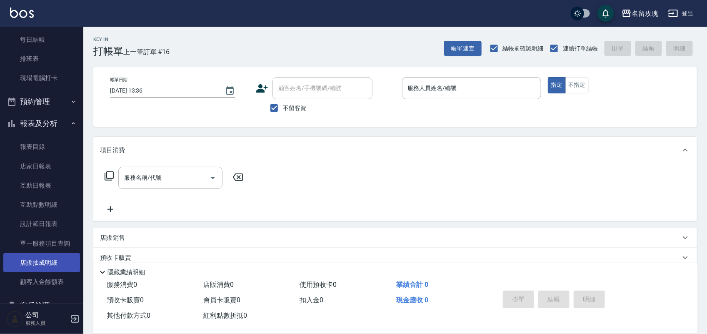
scroll to position [104, 0]
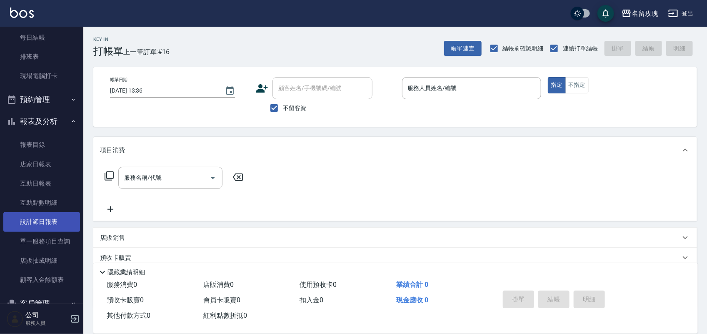
click at [59, 222] on link "設計師日報表" at bounding box center [41, 221] width 77 height 19
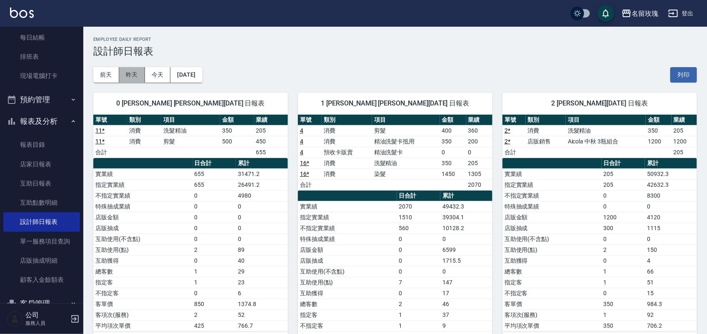
click at [135, 69] on button "昨天" at bounding box center [132, 74] width 26 height 15
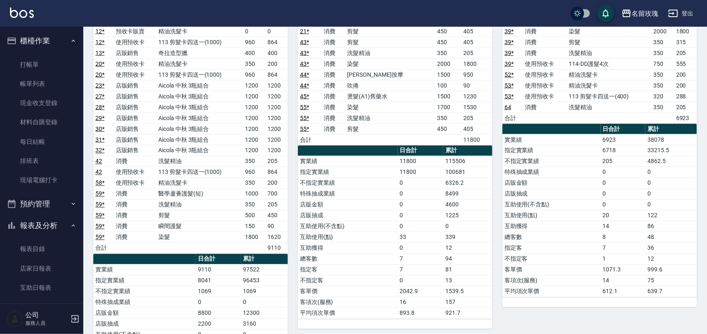
scroll to position [469, 0]
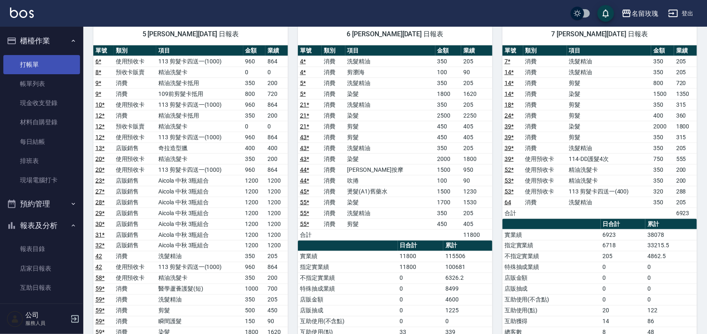
click at [48, 67] on link "打帳單" at bounding box center [41, 64] width 77 height 19
